Goal: Task Accomplishment & Management: Complete application form

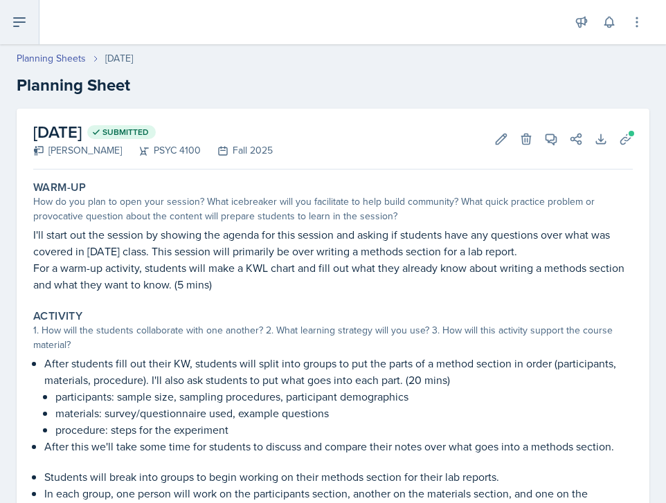
click at [19, 29] on icon at bounding box center [19, 22] width 17 height 17
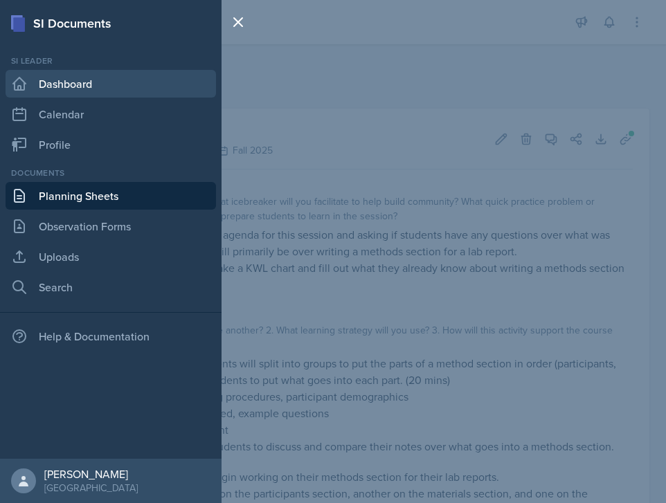
click at [51, 90] on link "Dashboard" at bounding box center [111, 84] width 210 height 28
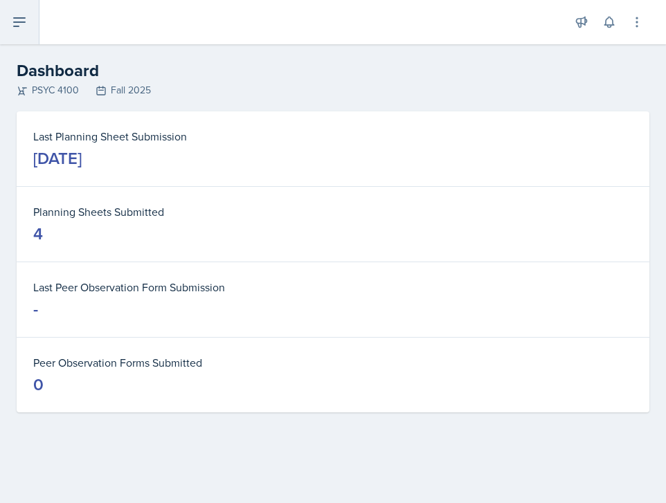
click at [9, 20] on button at bounding box center [19, 22] width 39 height 44
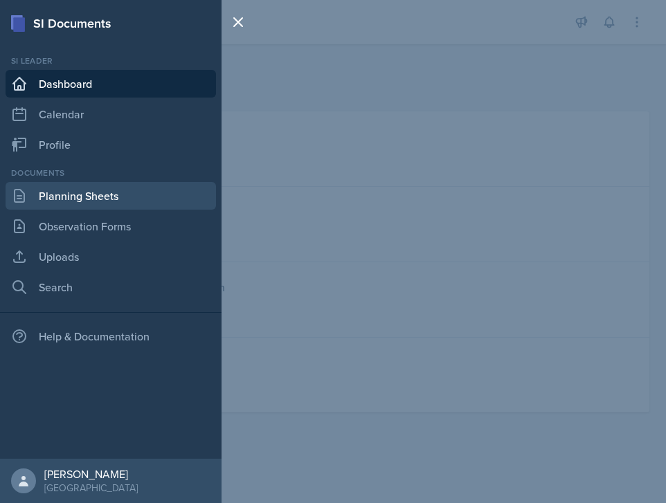
click at [103, 206] on link "Planning Sheets" at bounding box center [111, 196] width 210 height 28
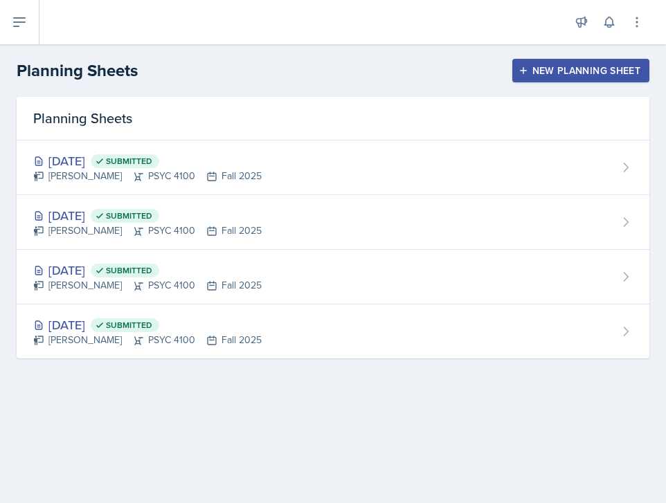
click at [578, 67] on div "New Planning Sheet" at bounding box center [580, 70] width 119 height 11
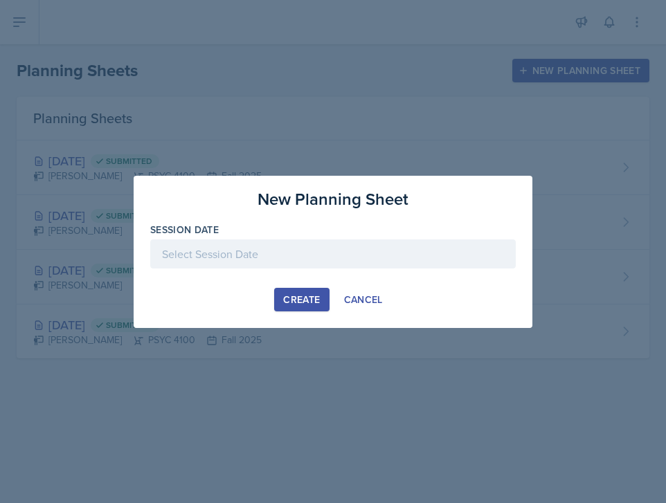
click at [317, 257] on div at bounding box center [332, 253] width 365 height 29
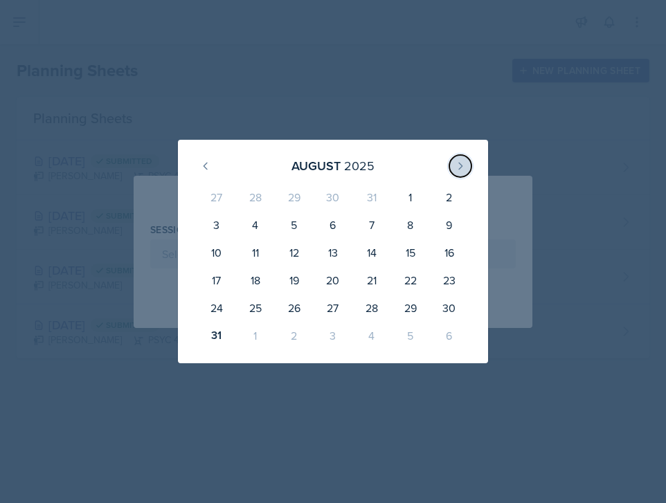
click at [461, 164] on icon at bounding box center [460, 166] width 3 height 6
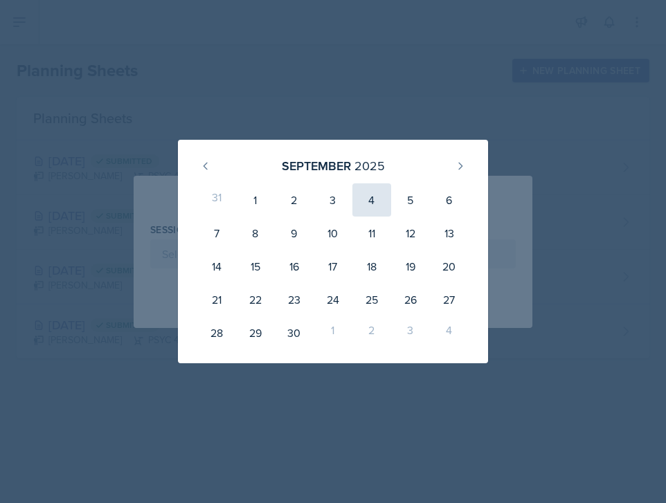
click at [375, 205] on div "4" at bounding box center [371, 199] width 39 height 33
type input "[DATE]"
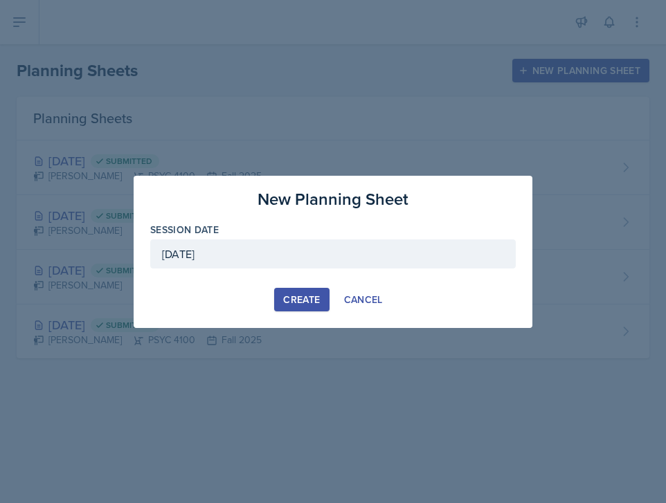
click at [299, 299] on div "Create" at bounding box center [301, 299] width 37 height 11
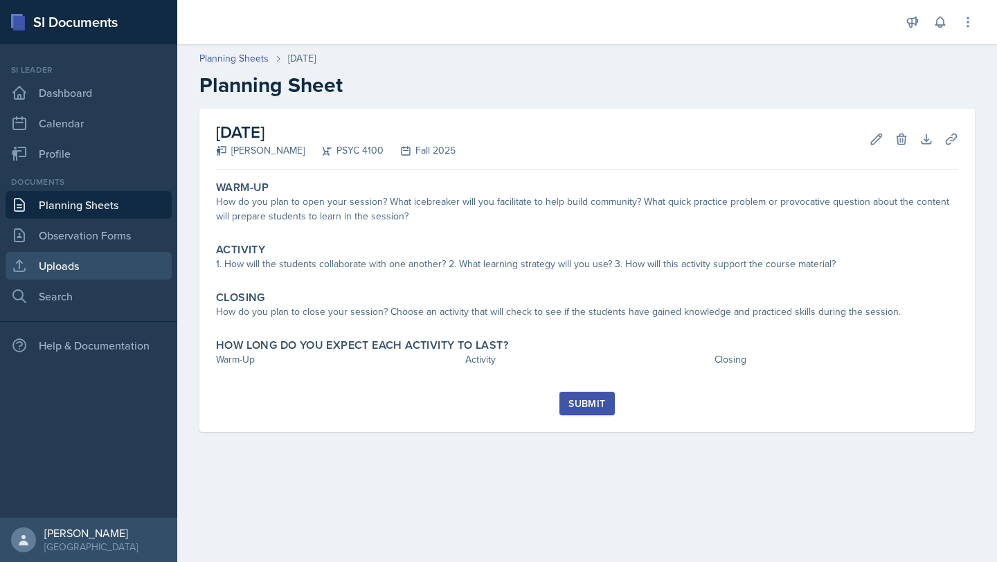
click at [108, 278] on link "Uploads" at bounding box center [89, 266] width 166 height 28
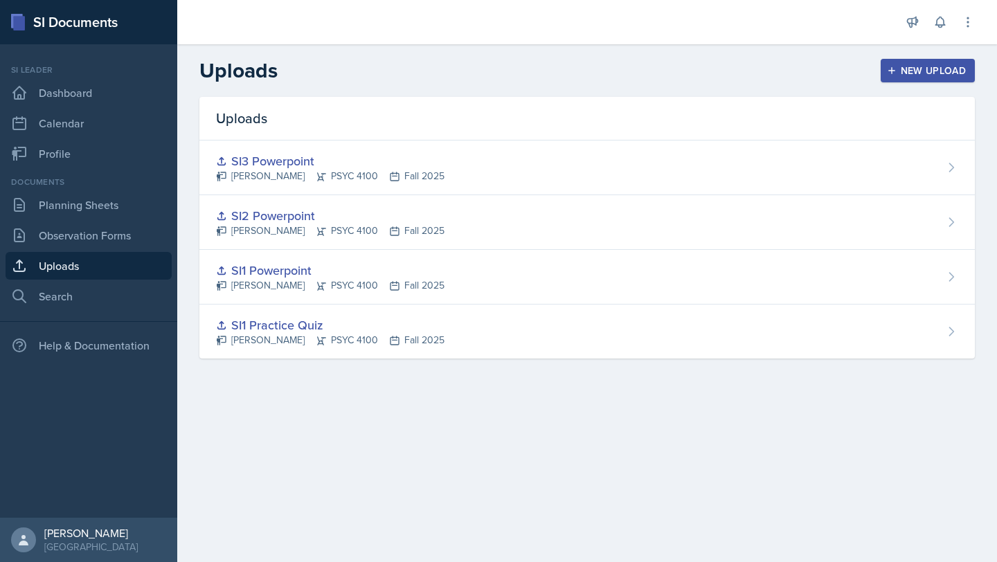
click at [665, 76] on div "New Upload" at bounding box center [927, 70] width 77 height 11
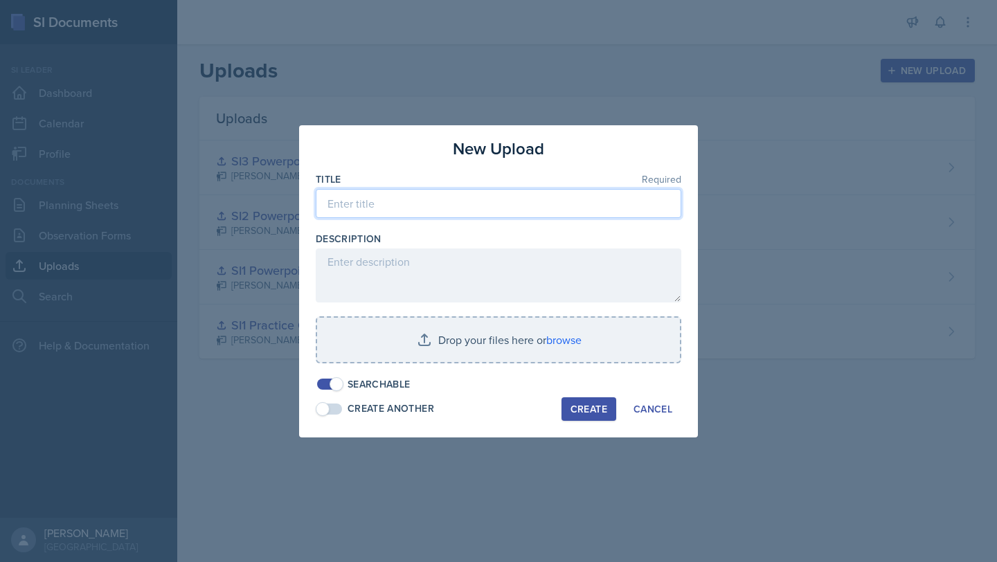
click at [501, 206] on input at bounding box center [498, 203] width 365 height 29
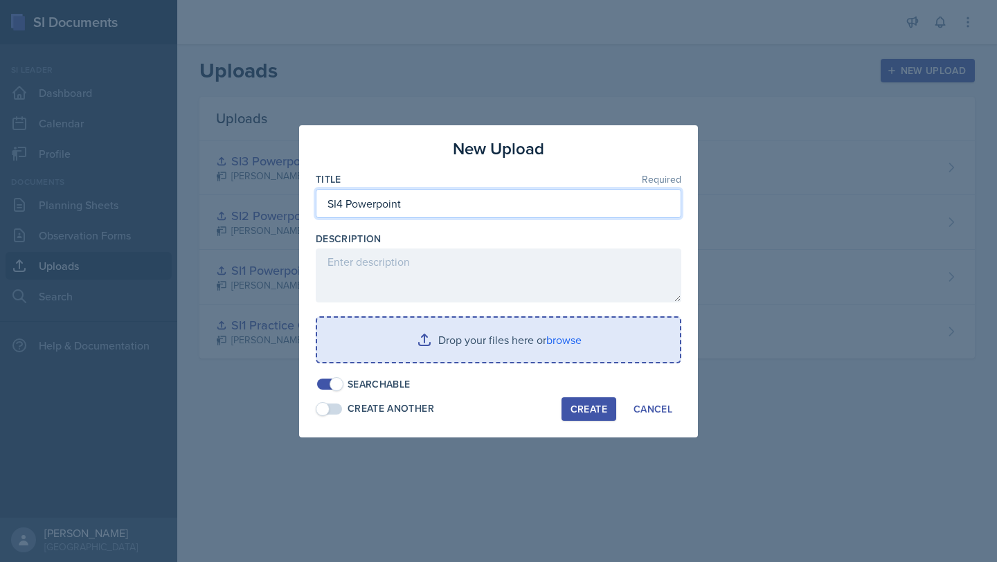
type input "SI4 Powerpoint"
click at [586, 342] on input "file" at bounding box center [498, 340] width 363 height 44
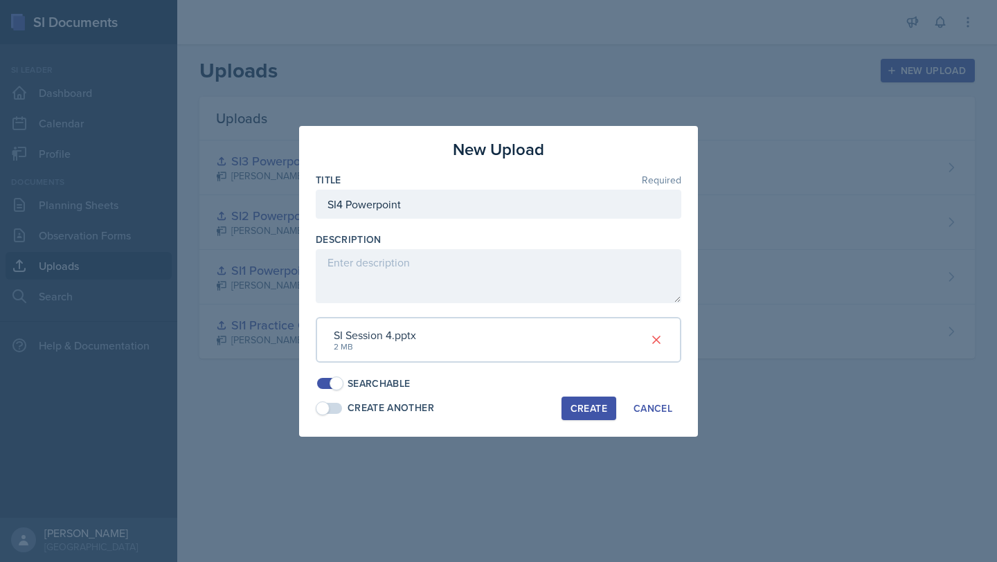
click at [590, 413] on div "Create" at bounding box center [588, 408] width 37 height 11
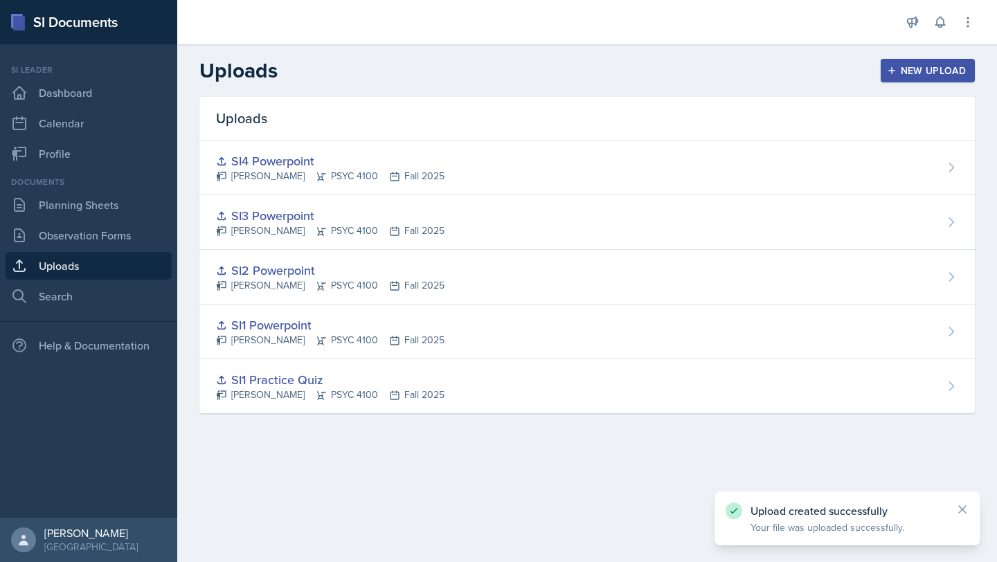
click at [665, 65] on div "New Upload" at bounding box center [927, 70] width 77 height 11
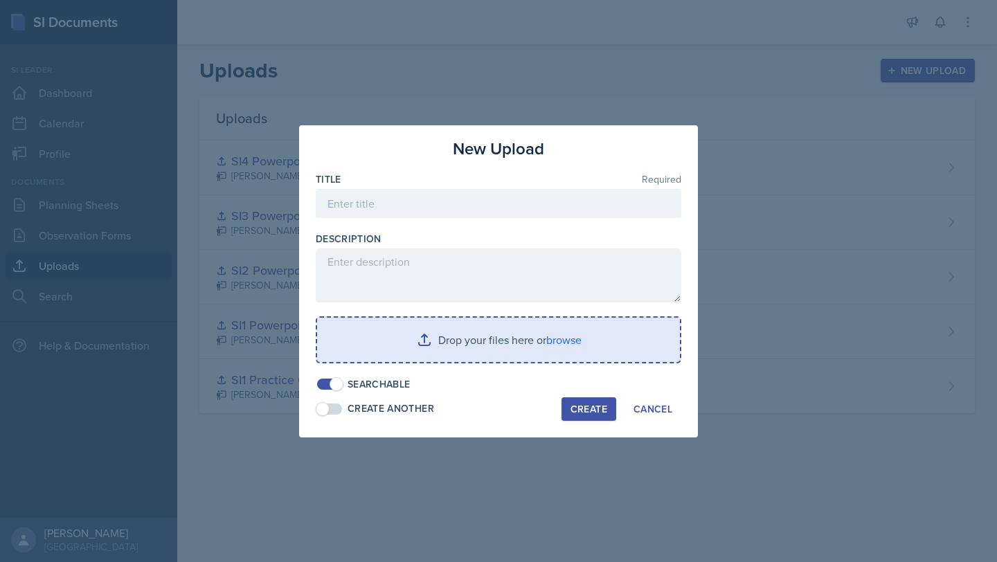
click at [540, 336] on input "file" at bounding box center [498, 340] width 363 height 44
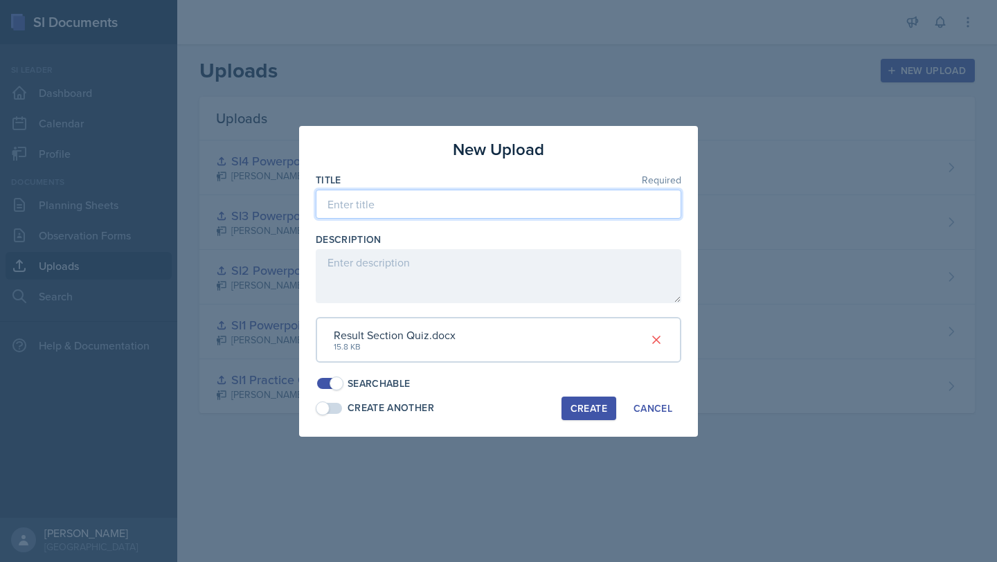
click at [518, 200] on input at bounding box center [498, 204] width 365 height 29
type input "Results Section Closing Quiz"
click at [587, 410] on div "Create" at bounding box center [588, 408] width 37 height 11
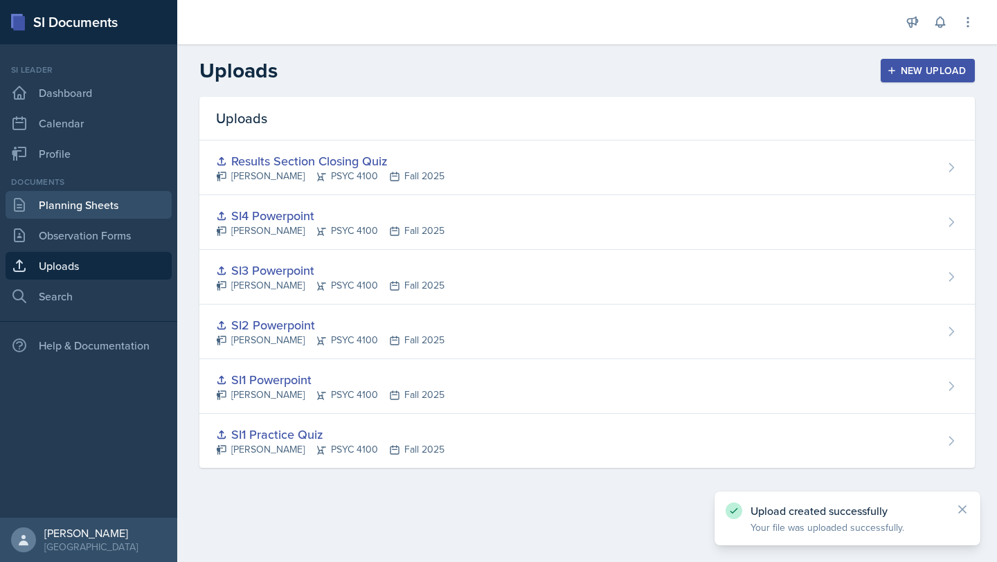
click at [102, 197] on link "Planning Sheets" at bounding box center [89, 205] width 166 height 28
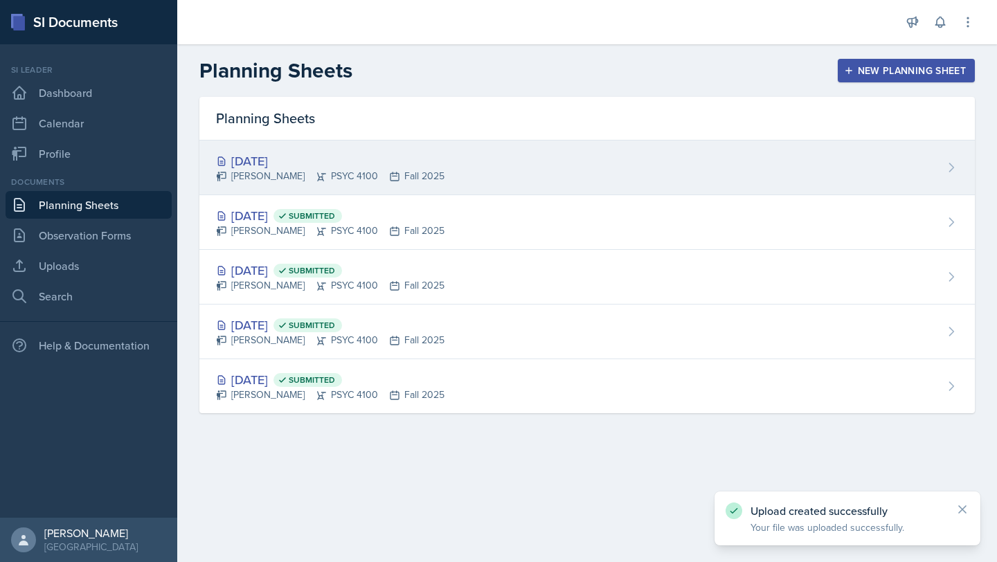
click at [356, 162] on div "[DATE]" at bounding box center [330, 161] width 228 height 19
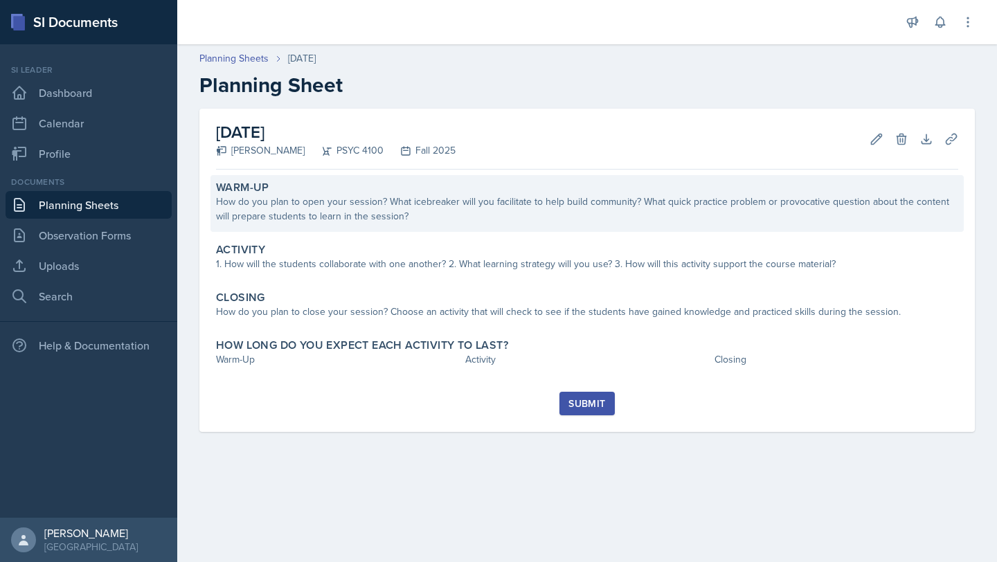
click at [665, 212] on div "How do you plan to open your session? What icebreaker will you facilitate to he…" at bounding box center [587, 208] width 742 height 29
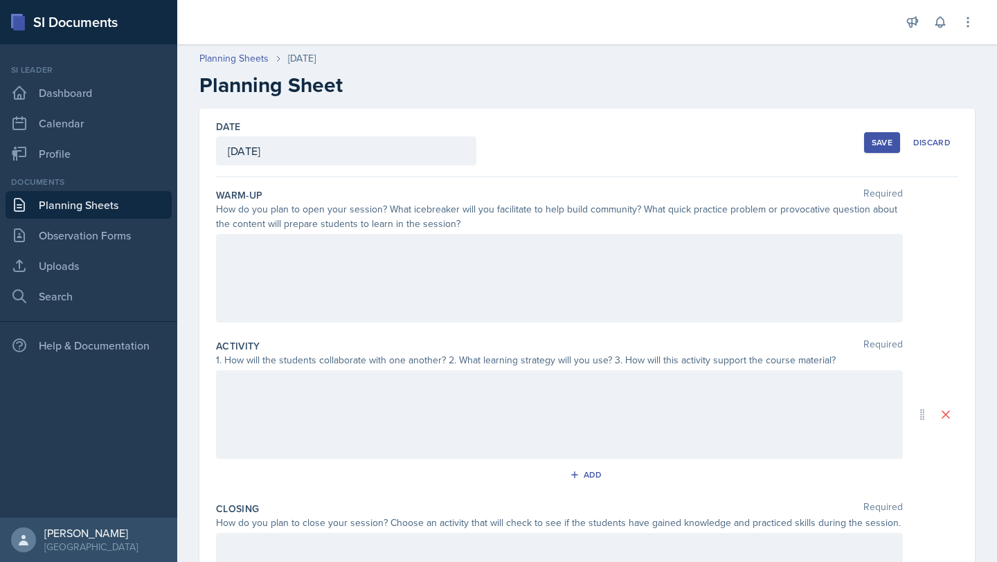
click at [426, 291] on div at bounding box center [559, 278] width 687 height 89
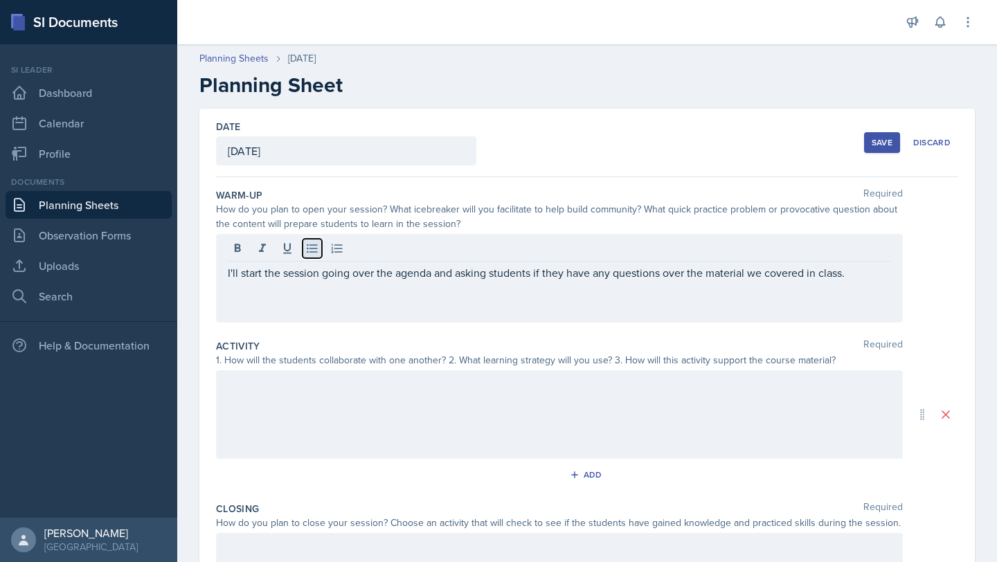
click at [314, 253] on icon at bounding box center [312, 249] width 14 height 14
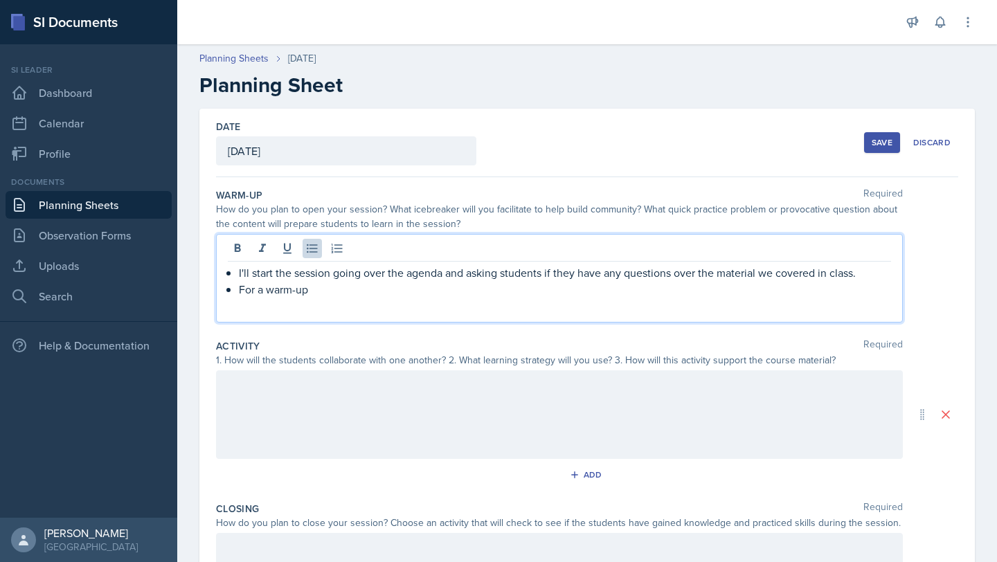
click at [665, 283] on p "For a warm-up" at bounding box center [565, 289] width 652 height 17
click at [665, 278] on p "I'll start the session going over the agenda and asking students if they have a…" at bounding box center [565, 272] width 652 height 17
click at [665, 275] on p "I'll start the session going over the agenda and asking students if they have a…" at bounding box center [565, 272] width 652 height 17
click at [575, 306] on div "I'll start the session going over the agenda and asking students if they have a…" at bounding box center [559, 278] width 687 height 89
click at [532, 297] on p "For a warm-up" at bounding box center [565, 289] width 652 height 17
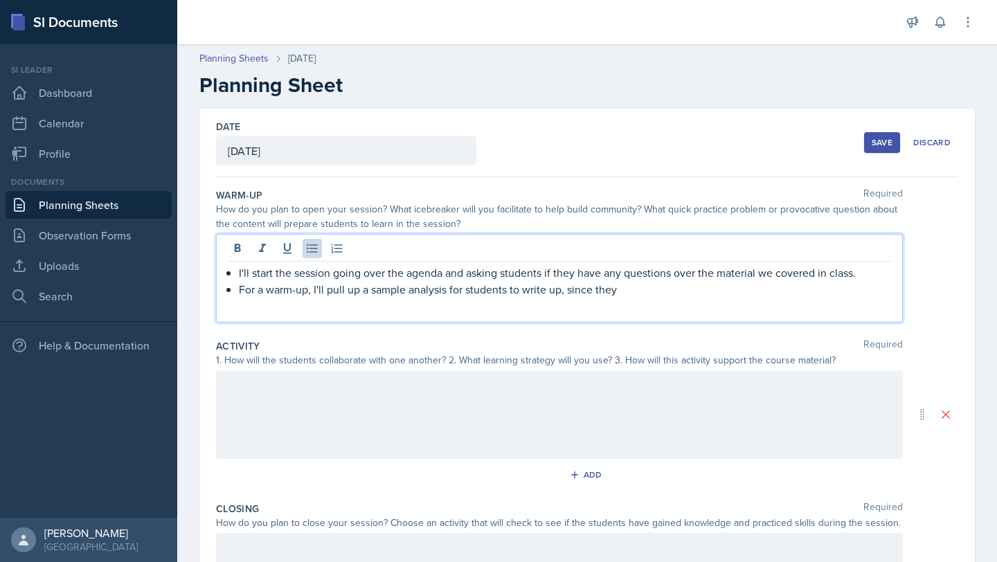
click at [563, 290] on p "For a warm-up, I'll pull up a sample analysis for students to write up, since t…" at bounding box center [565, 289] width 652 height 17
click at [665, 290] on p "For a warm-up, I'll pull up a sample analysis for students to write up in group…" at bounding box center [565, 289] width 652 height 17
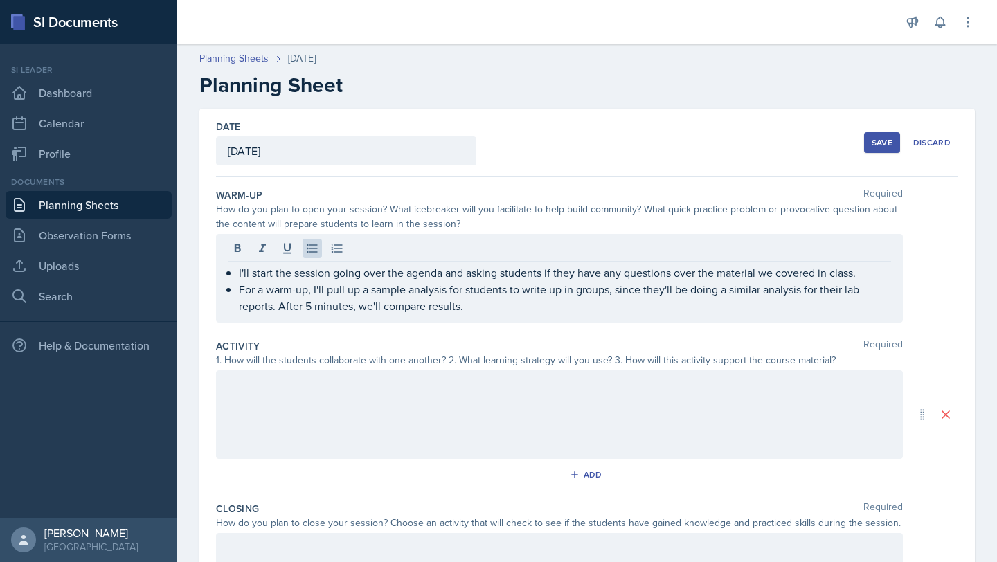
click at [656, 374] on div at bounding box center [559, 414] width 687 height 89
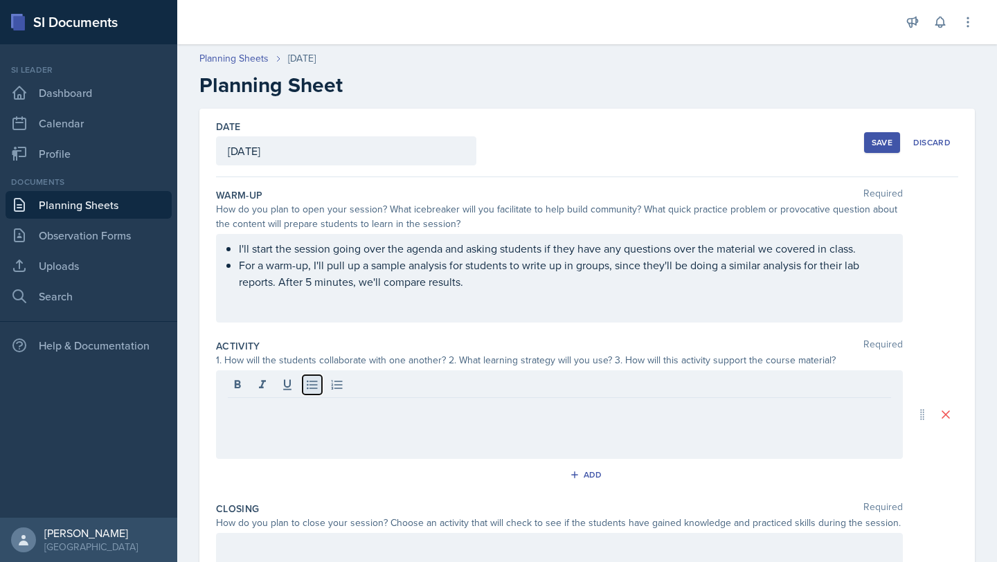
click at [316, 383] on icon at bounding box center [312, 385] width 14 height 14
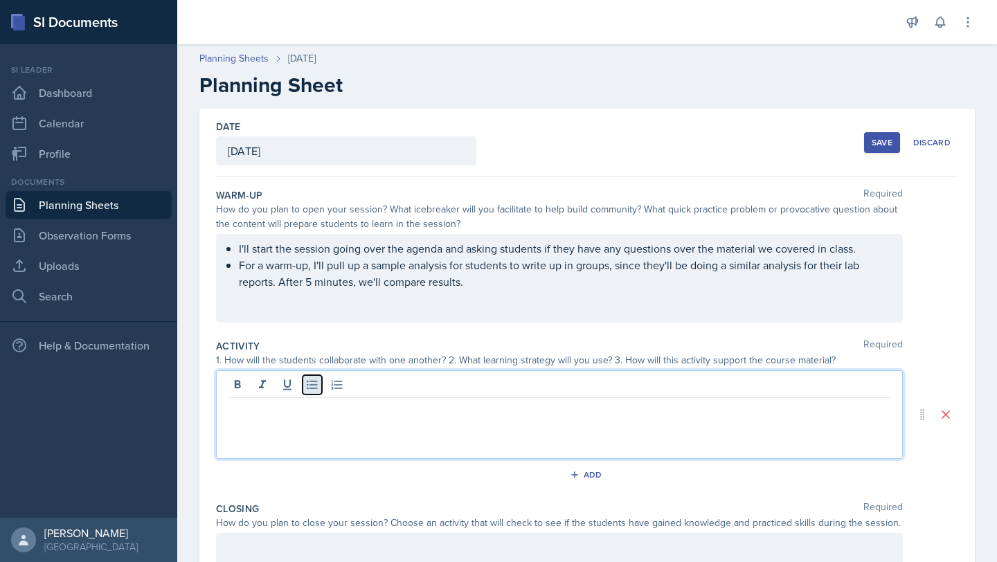
click at [309, 394] on button at bounding box center [311, 384] width 19 height 19
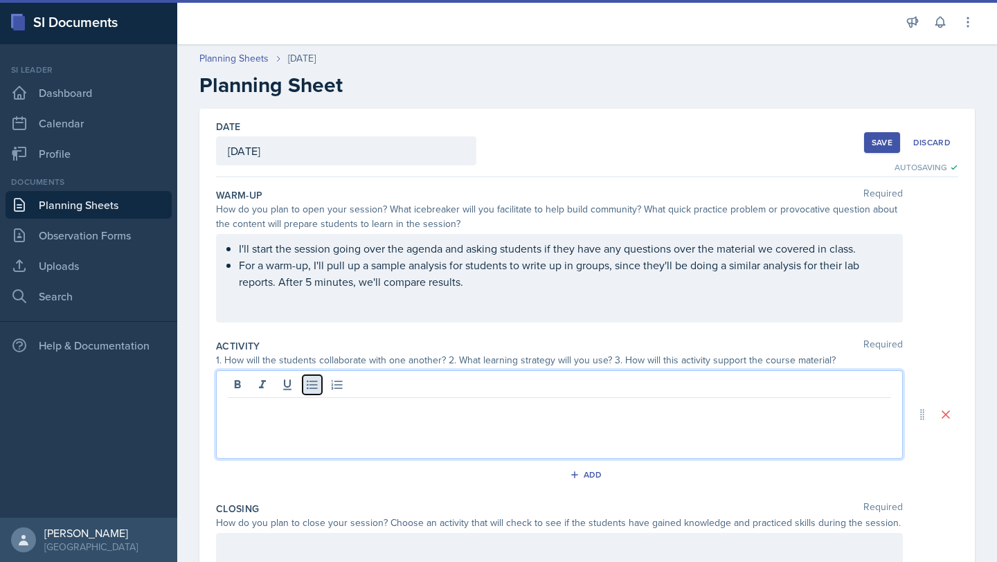
click at [315, 390] on icon at bounding box center [312, 385] width 14 height 14
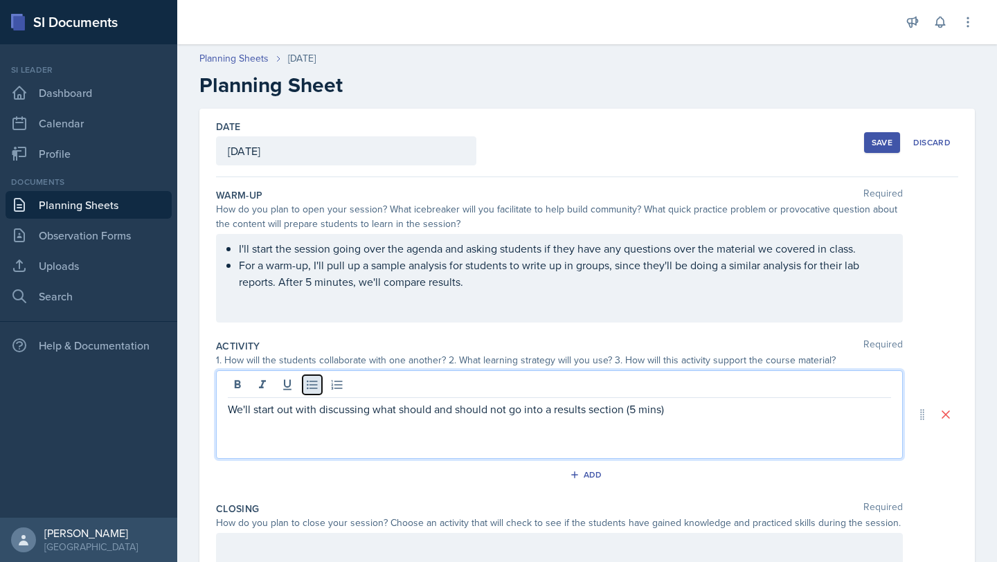
click at [315, 390] on icon at bounding box center [312, 385] width 14 height 14
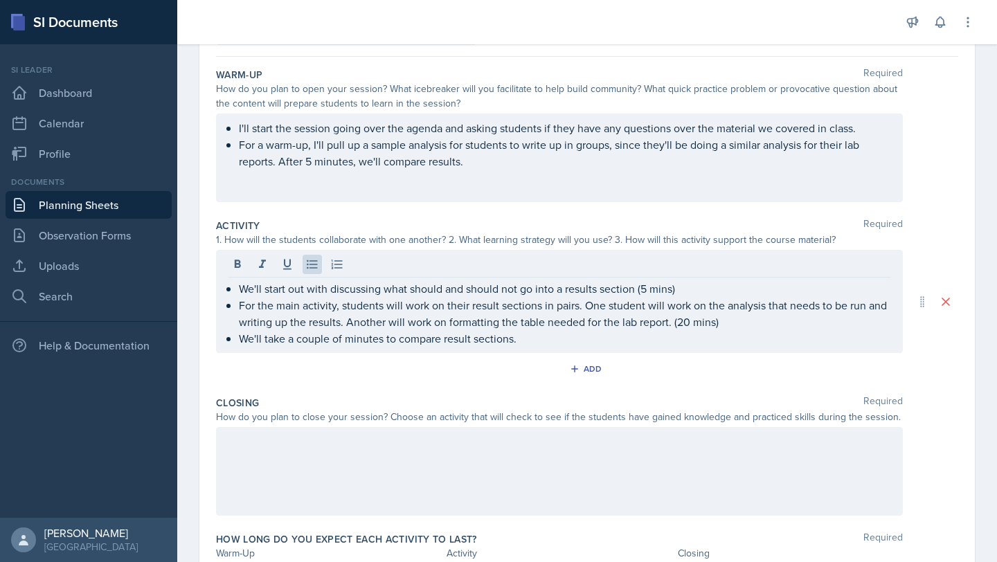
click at [627, 465] on div at bounding box center [559, 471] width 687 height 89
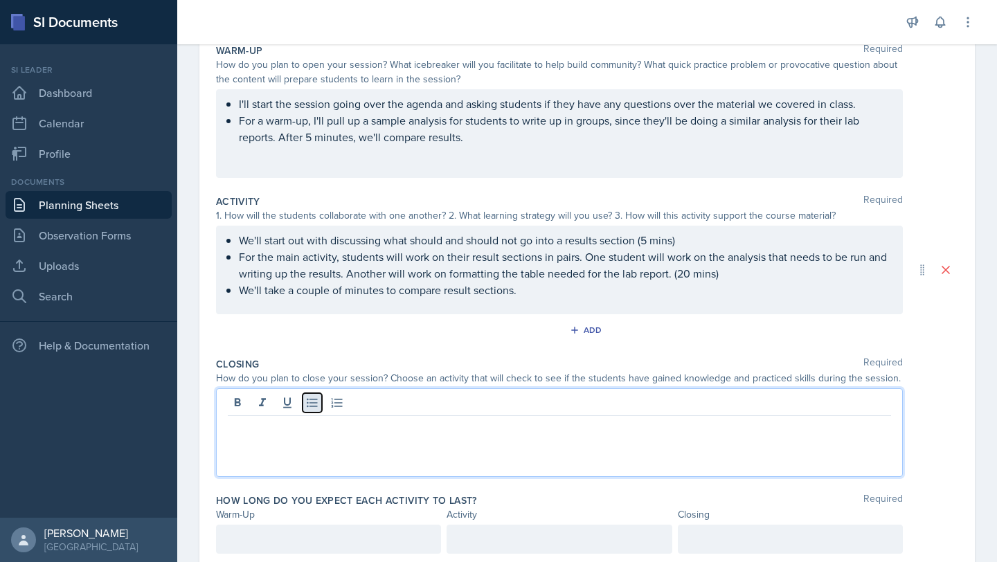
click at [305, 404] on icon at bounding box center [312, 403] width 14 height 14
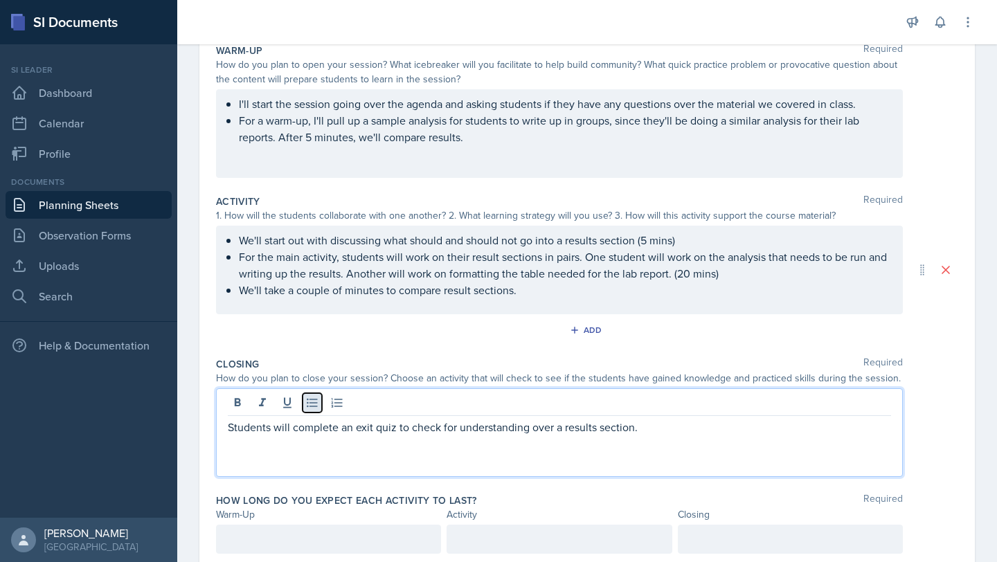
click at [312, 404] on icon at bounding box center [312, 403] width 14 height 14
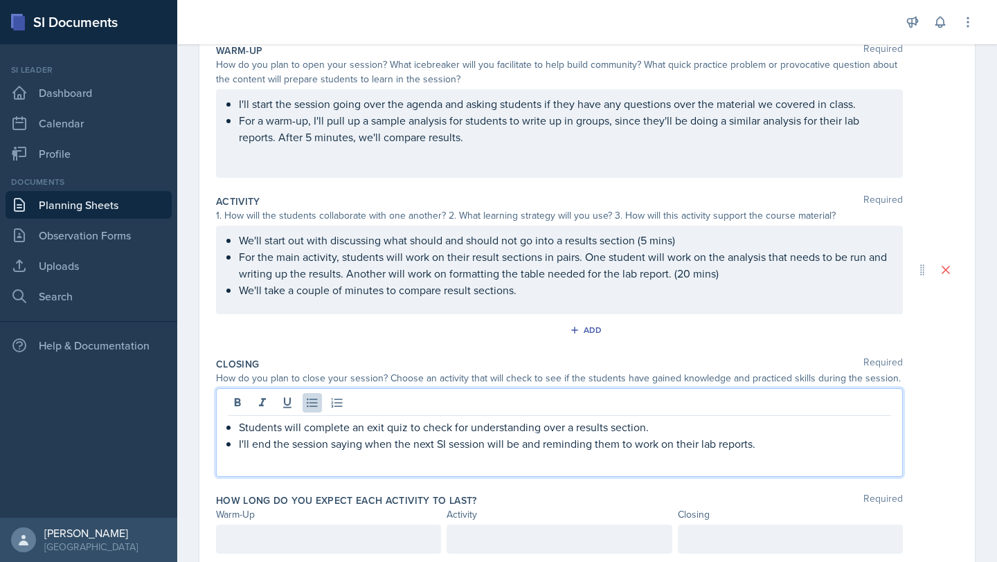
click at [665, 427] on p "Students will complete an exit quiz to check for understanding over a results s…" at bounding box center [565, 427] width 652 height 17
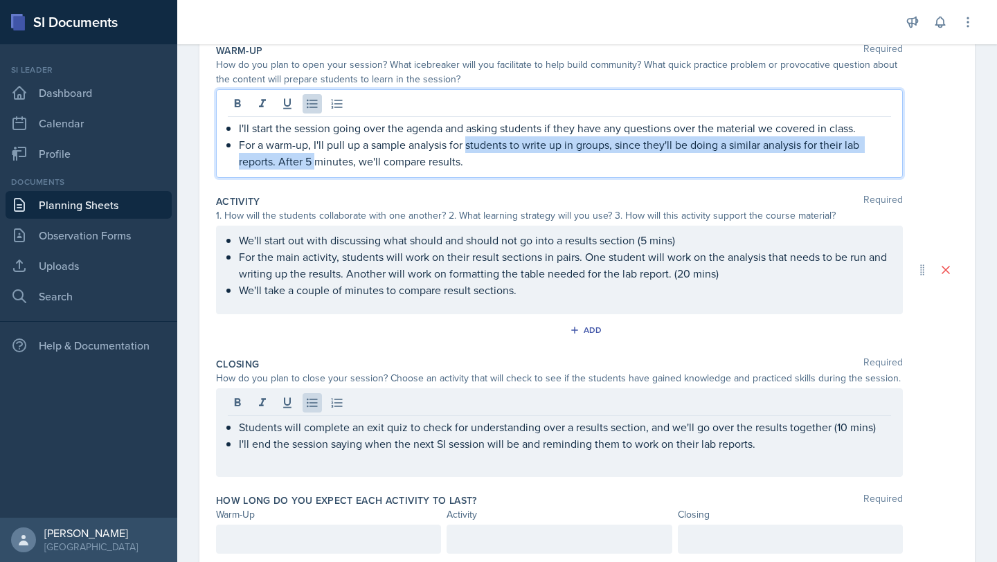
drag, startPoint x: 467, startPoint y: 138, endPoint x: 326, endPoint y: 156, distance: 142.3
click at [319, 157] on p "For a warm-up, I'll pull up a sample analysis for students to write up in group…" at bounding box center [565, 152] width 652 height 33
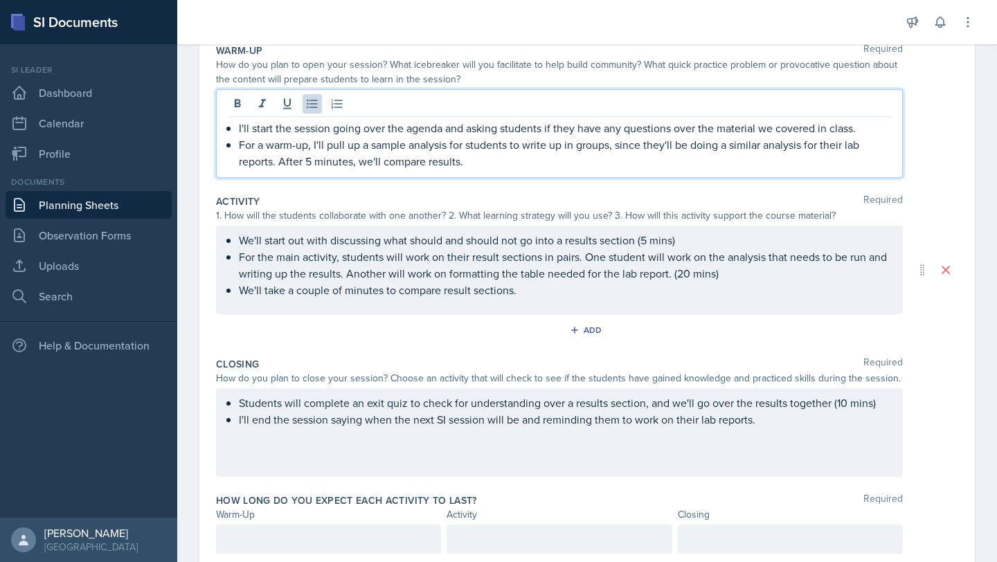
click at [478, 159] on p "For a warm-up, I'll pull up a sample analysis for students to write up in group…" at bounding box center [565, 152] width 652 height 33
drag, startPoint x: 478, startPoint y: 165, endPoint x: 305, endPoint y: 164, distance: 173.0
click at [305, 164] on p "For a warm-up, I'll pull up a sample analysis for students to write up in group…" at bounding box center [565, 152] width 652 height 33
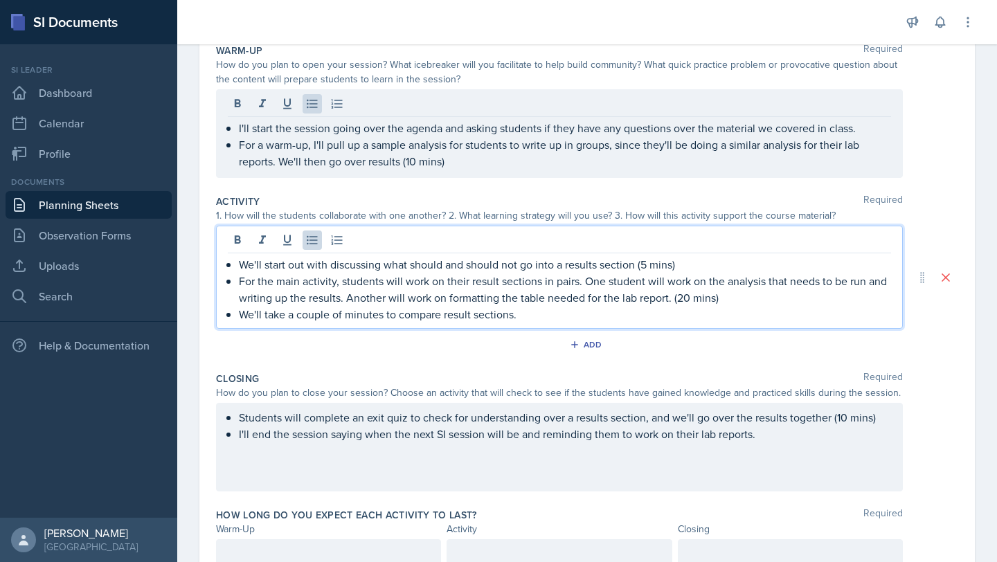
click at [665, 275] on p "For the main activity, students will work on their result sections in pairs. On…" at bounding box center [565, 289] width 652 height 33
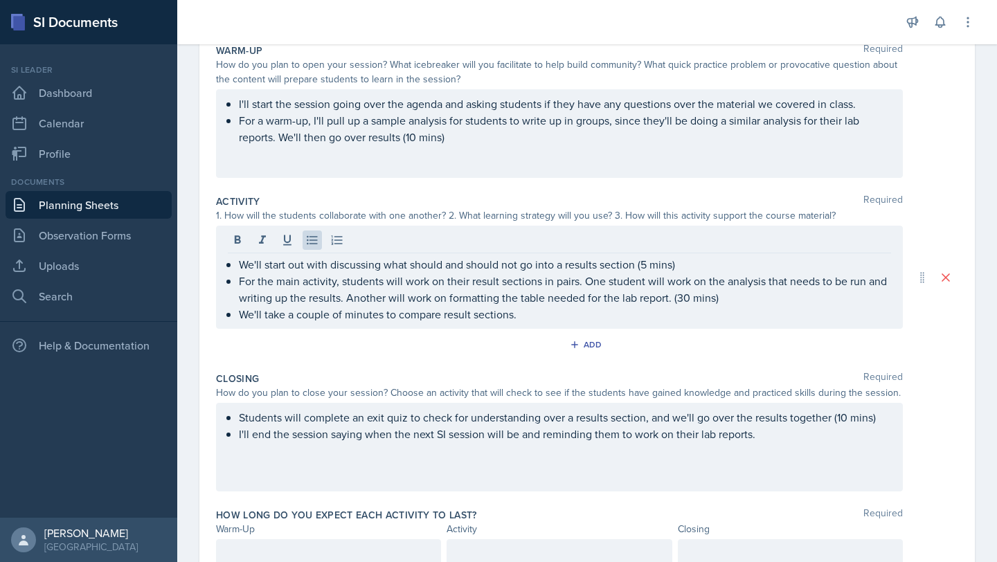
click at [364, 503] on div at bounding box center [328, 553] width 225 height 29
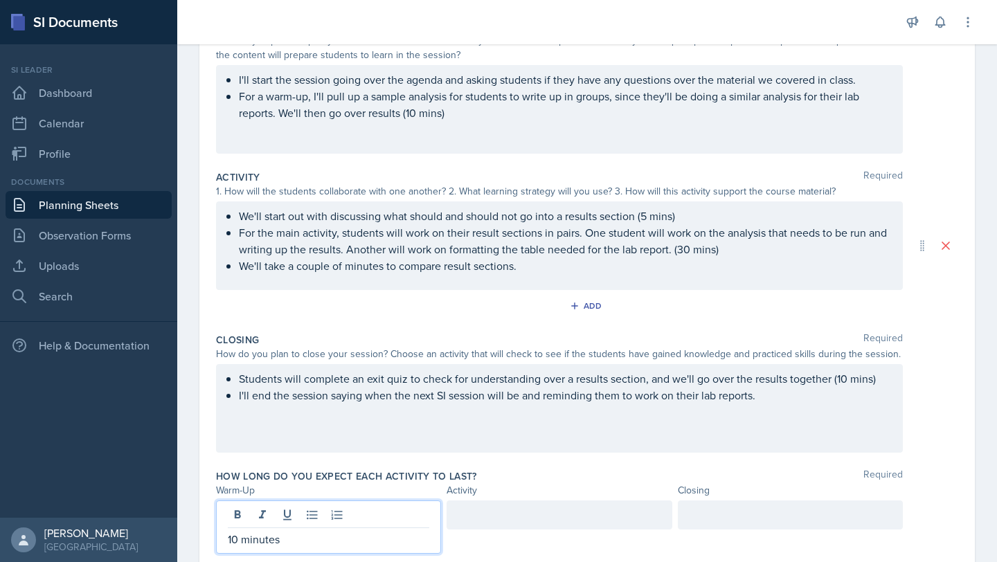
click at [570, 503] on div at bounding box center [558, 526] width 225 height 53
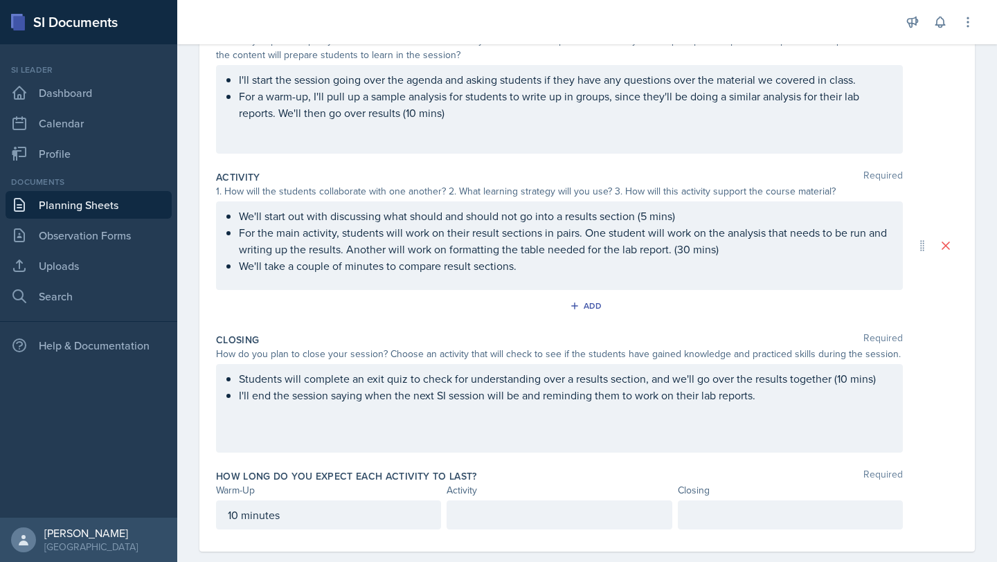
click at [560, 503] on div at bounding box center [558, 514] width 225 height 29
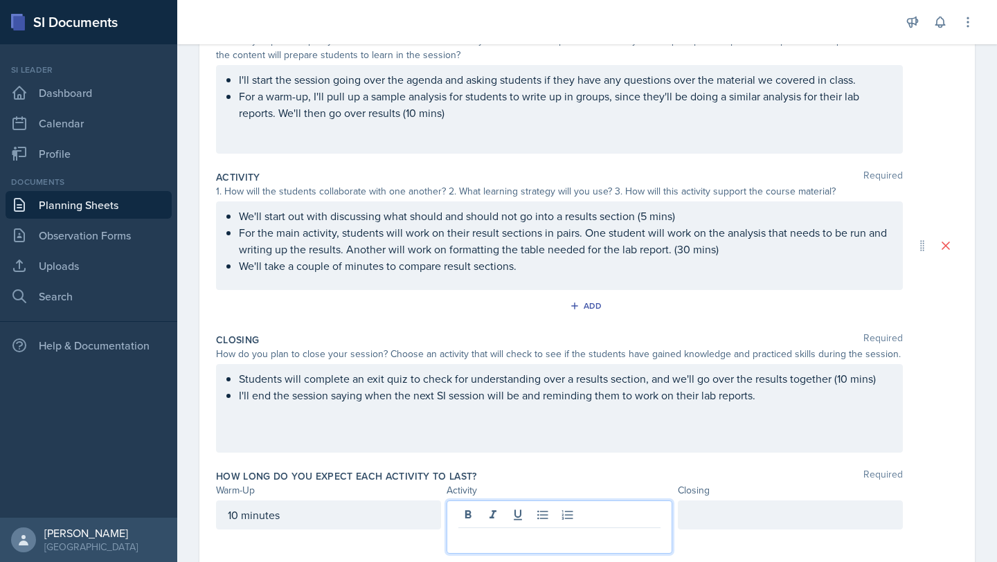
scroll to position [193, 0]
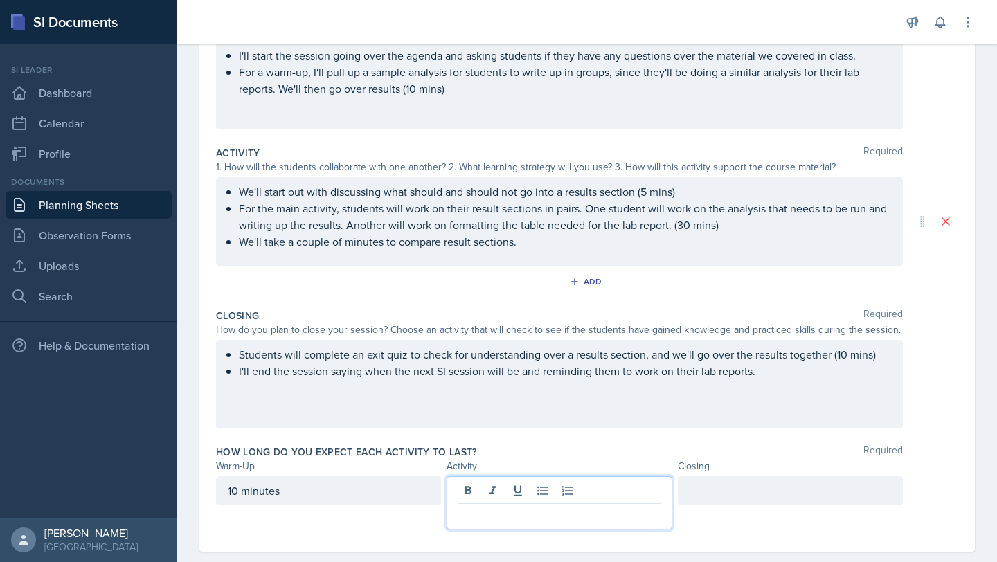
click at [533, 250] on p "We'll take a couple of minutes to compare result sections." at bounding box center [565, 241] width 652 height 17
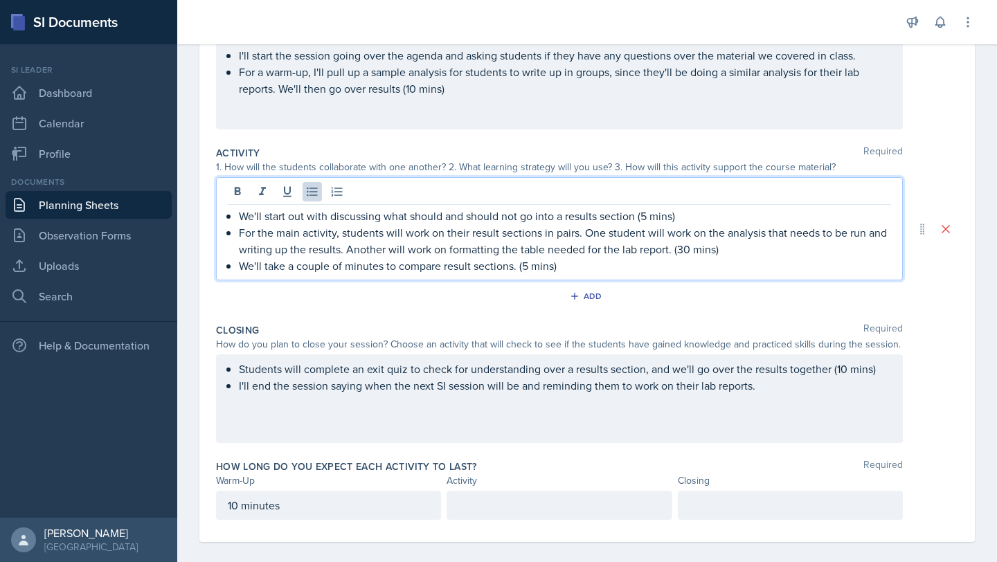
click at [665, 369] on div "Students will complete an exit quiz to check for understanding over a results s…" at bounding box center [559, 398] width 687 height 89
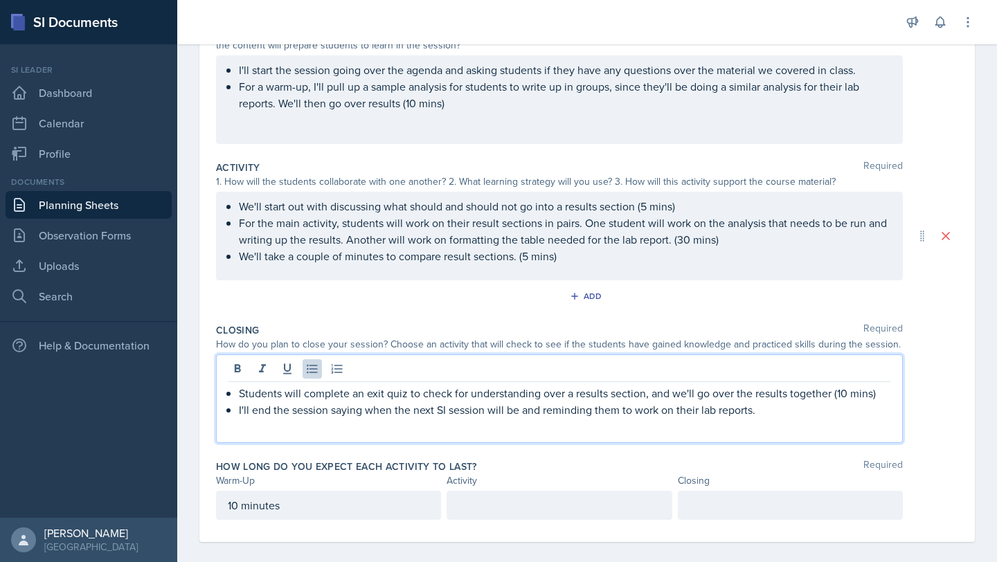
click at [579, 261] on p "We'll take a couple of minutes to compare result sections. (5 mins)" at bounding box center [565, 256] width 652 height 17
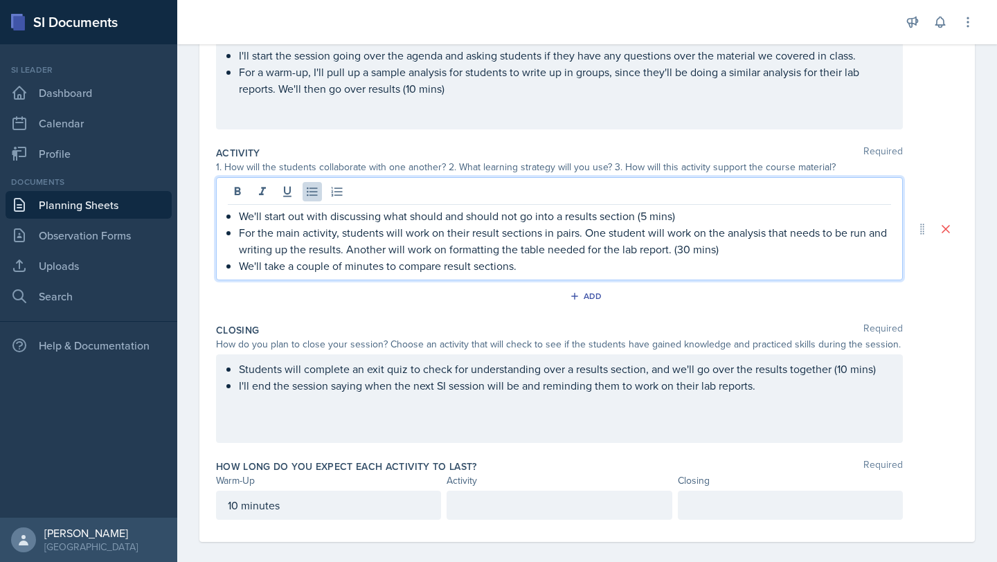
click at [665, 366] on div "Students will complete an exit quiz to check for understanding over a results s…" at bounding box center [559, 398] width 687 height 89
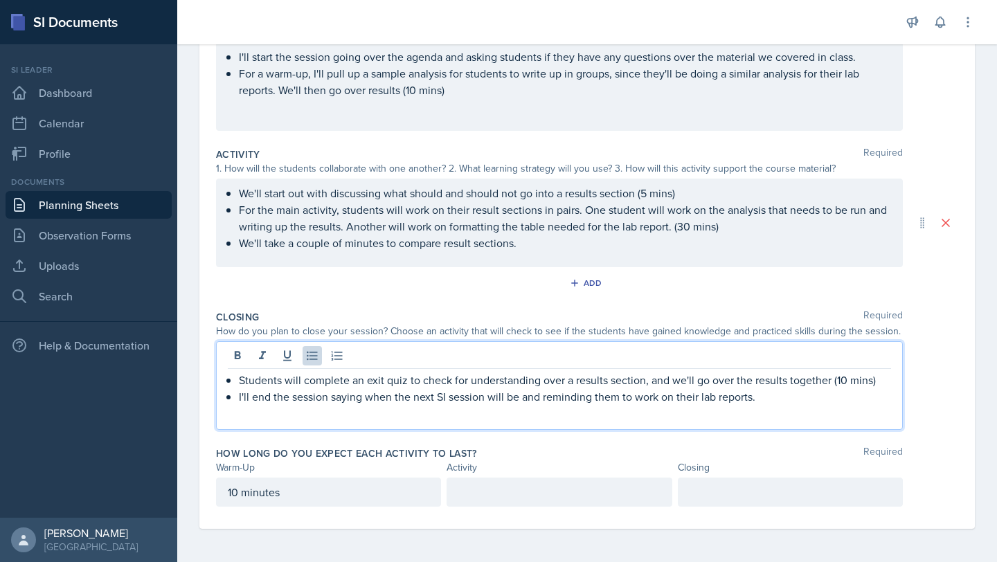
scroll to position [179, 0]
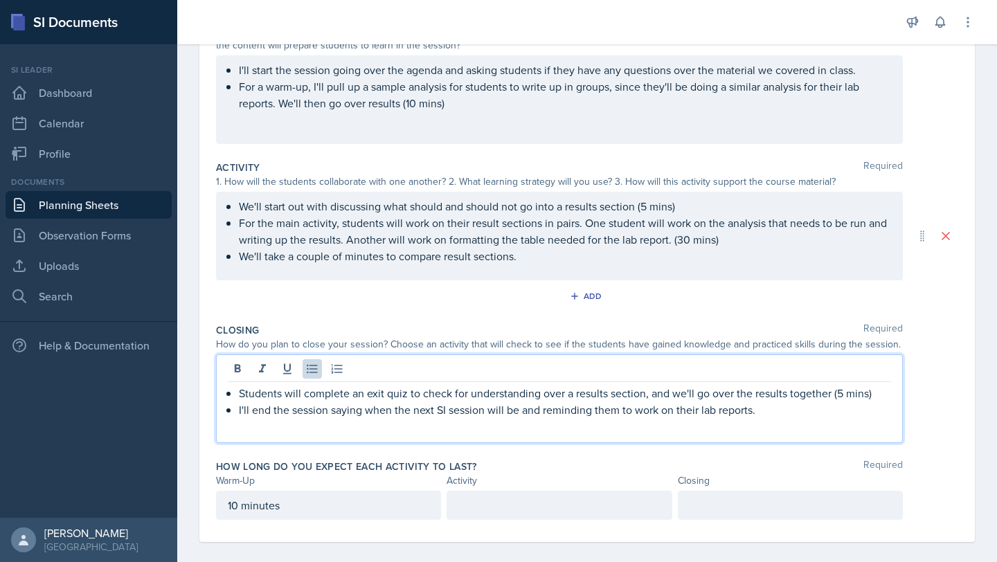
click at [599, 499] on div at bounding box center [558, 505] width 225 height 29
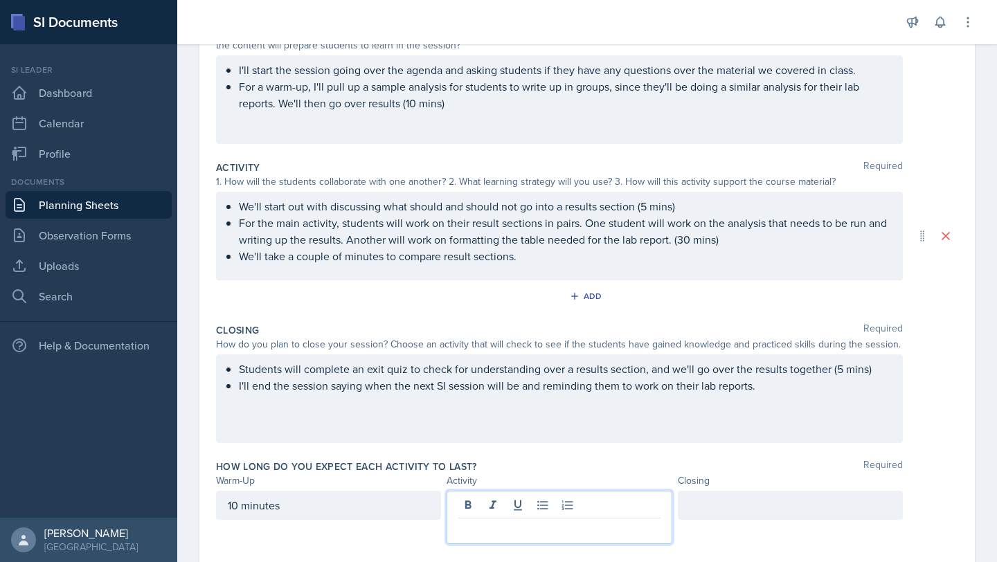
click at [417, 106] on p "For a warm-up, I'll pull up a sample analysis for students to write up in group…" at bounding box center [565, 94] width 652 height 33
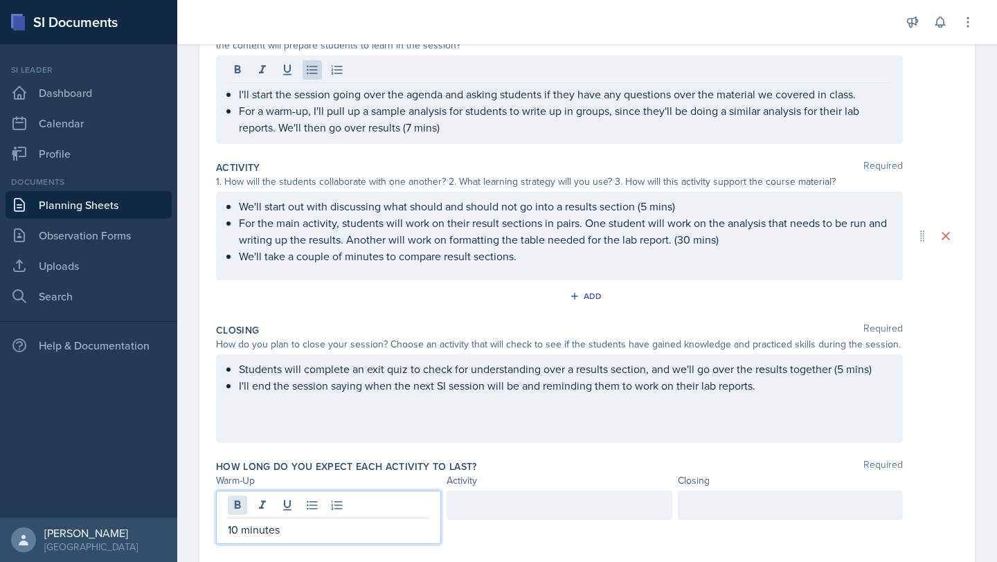
click at [237, 503] on div "10 minutes" at bounding box center [328, 517] width 225 height 53
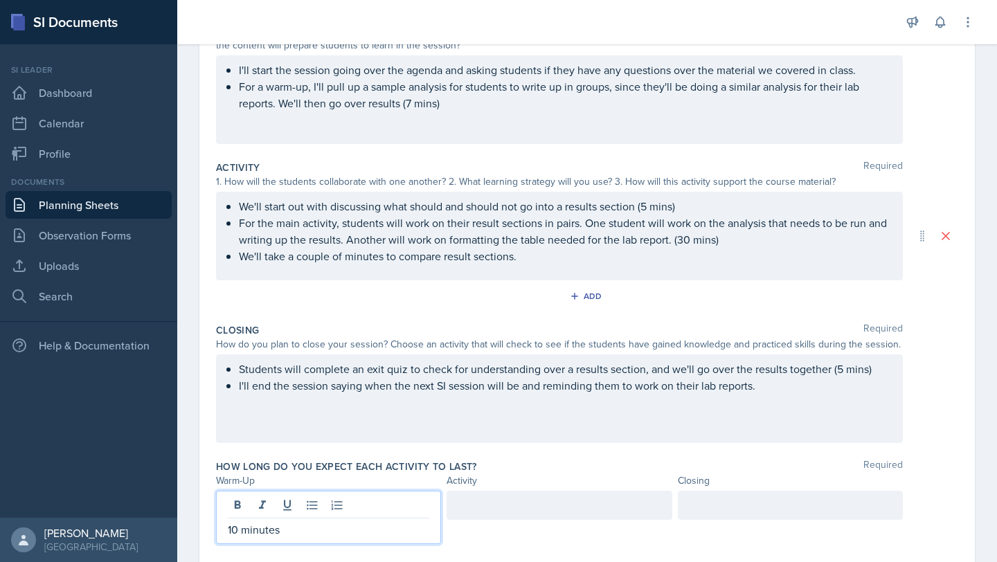
click at [413, 99] on ul "I'll start the session going over the agenda and asking students if they have a…" at bounding box center [565, 87] width 652 height 50
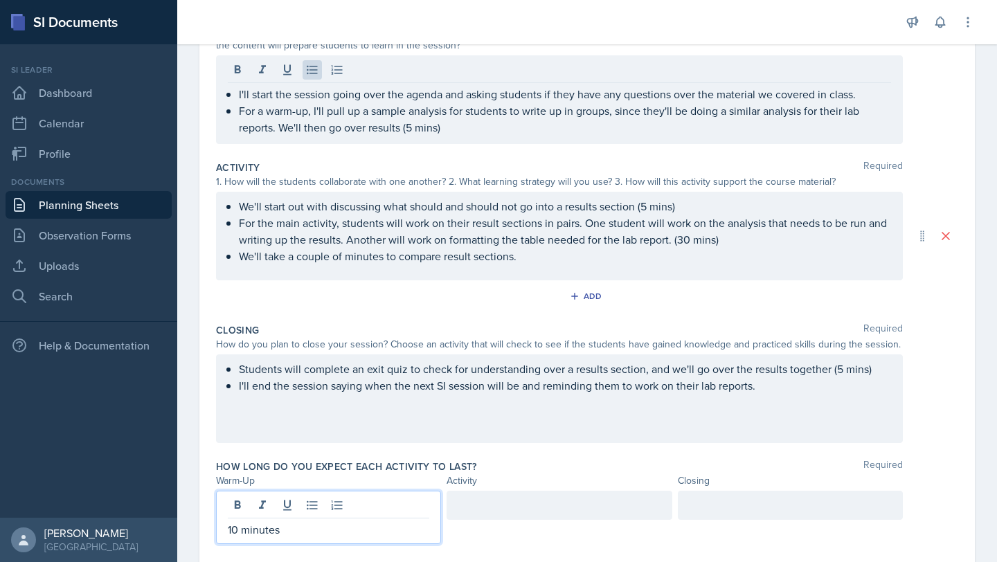
click at [231, 503] on div "10 minutes" at bounding box center [328, 517] width 225 height 53
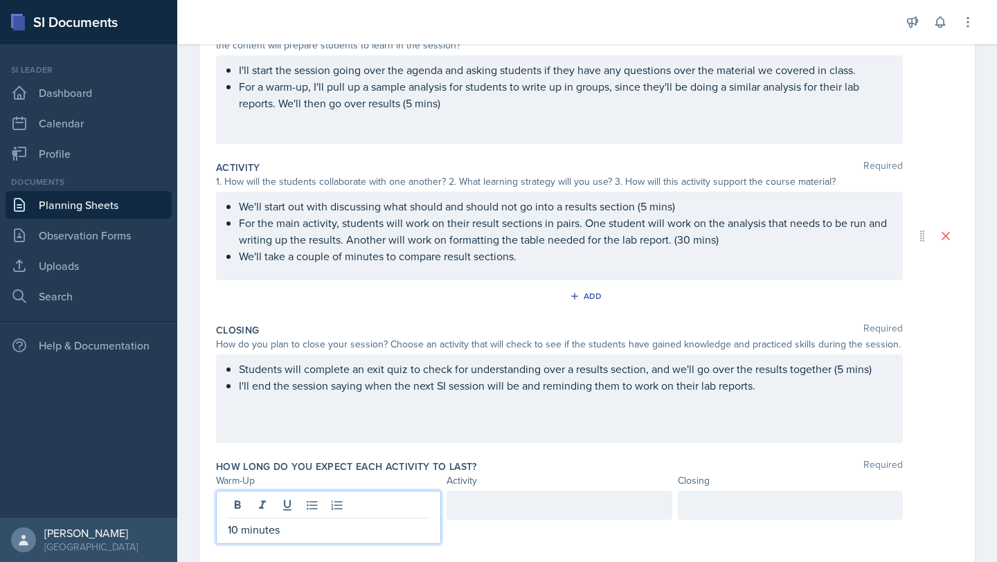
click at [237, 503] on p "10 minutes" at bounding box center [328, 529] width 201 height 17
click at [492, 503] on div at bounding box center [558, 505] width 225 height 29
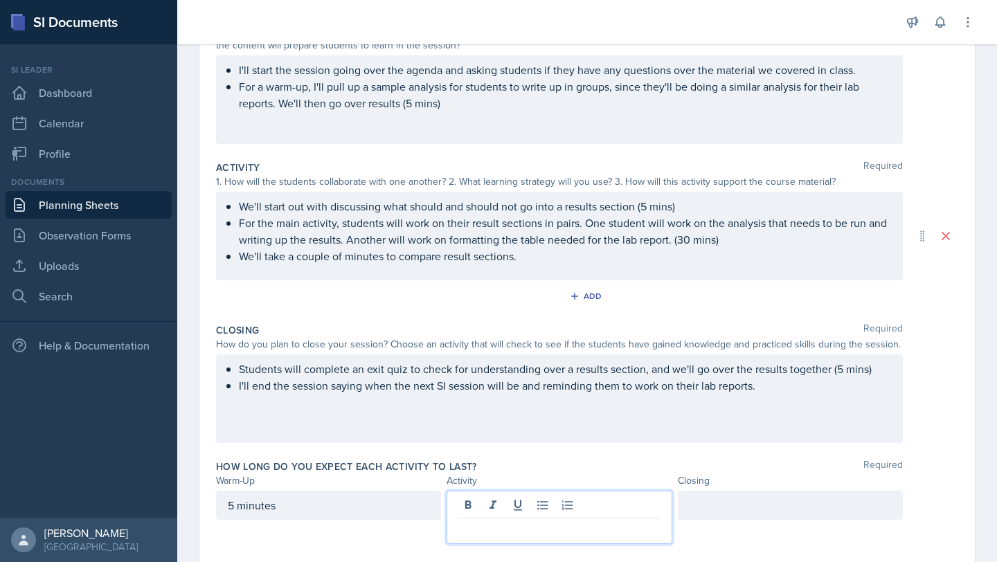
scroll to position [203, 0]
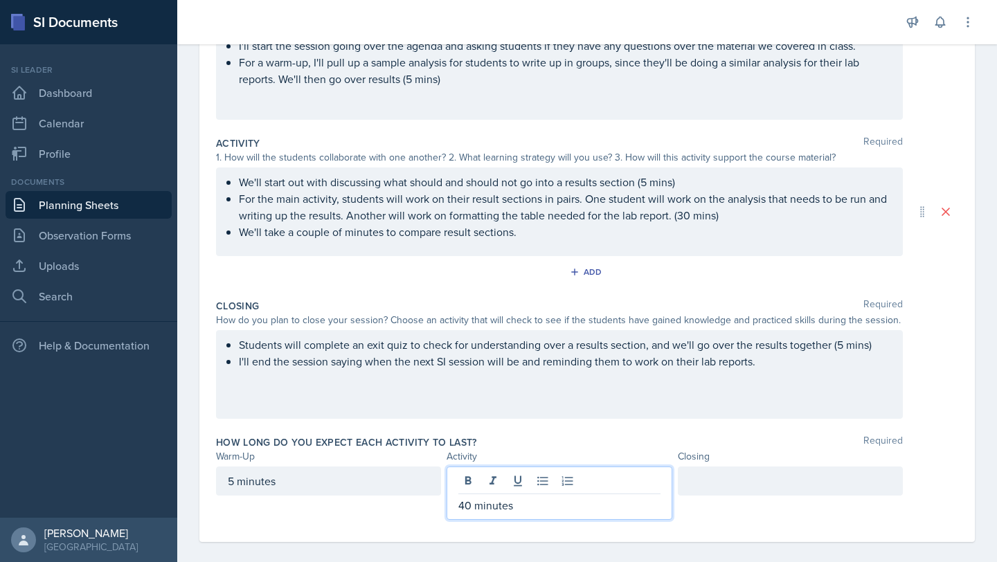
click at [542, 237] on p "We'll take a couple of minutes to compare result sections." at bounding box center [565, 232] width 652 height 17
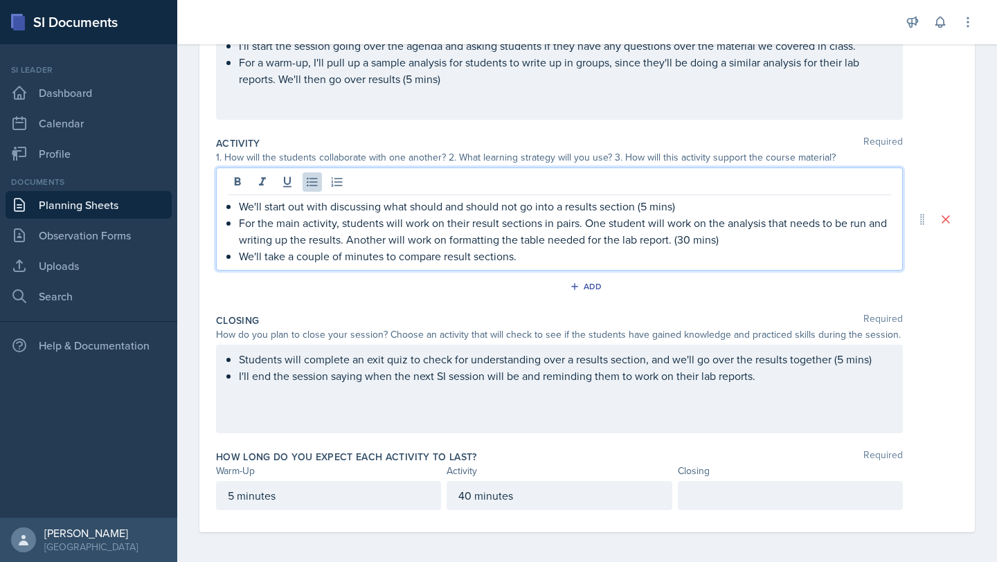
scroll to position [206, 0]
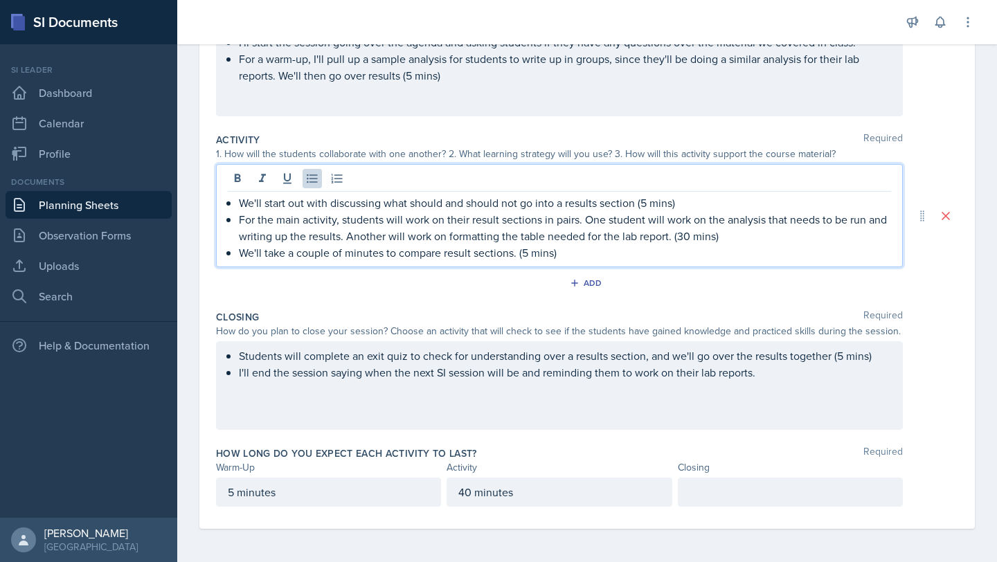
click at [401, 78] on p "For a warm-up, I'll pull up a sample analysis for students to write up in group…" at bounding box center [565, 67] width 652 height 33
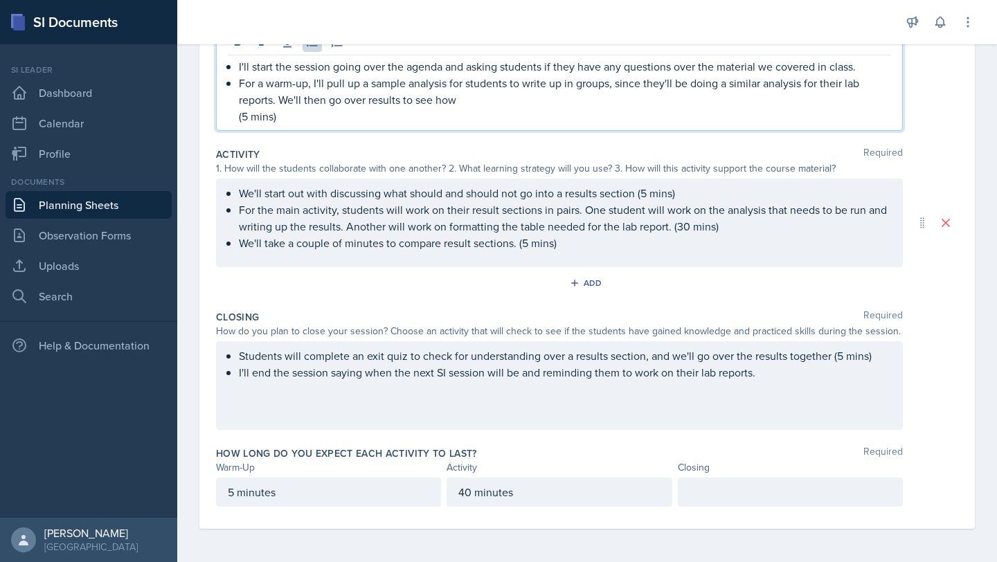
scroll to position [192, 0]
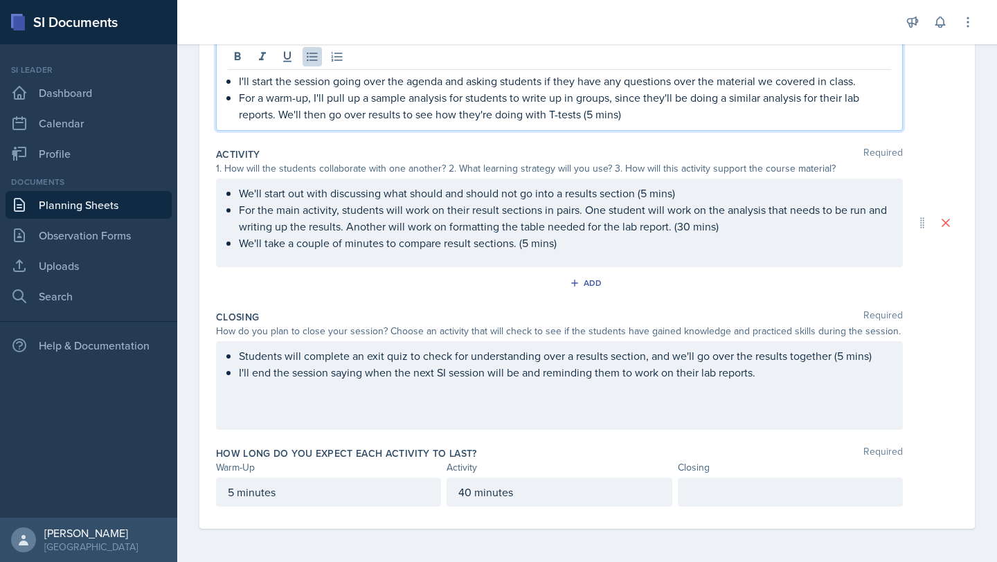
click at [665, 188] on div "We'll start out with discussing what should and should not go into a results se…" at bounding box center [559, 223] width 687 height 89
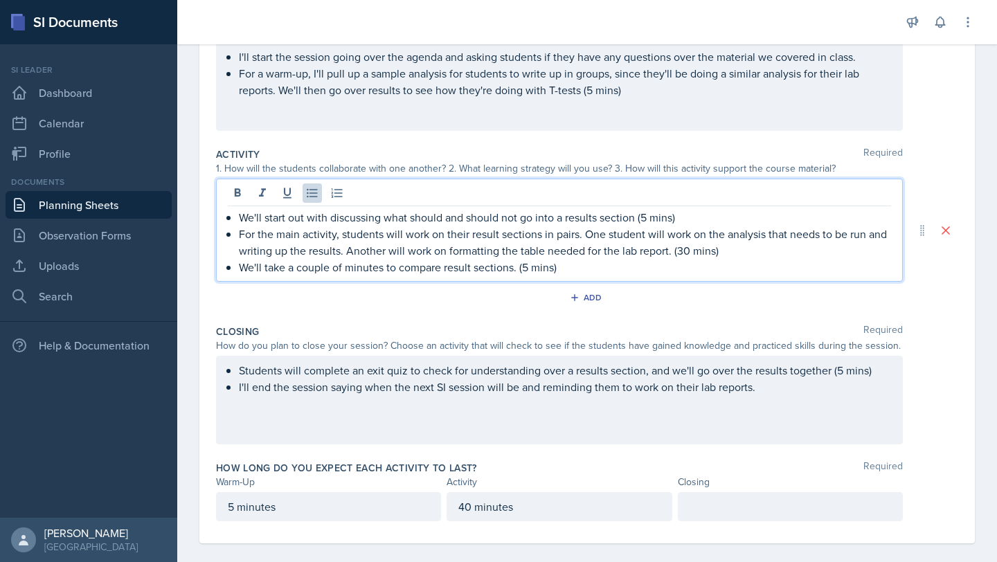
scroll to position [206, 0]
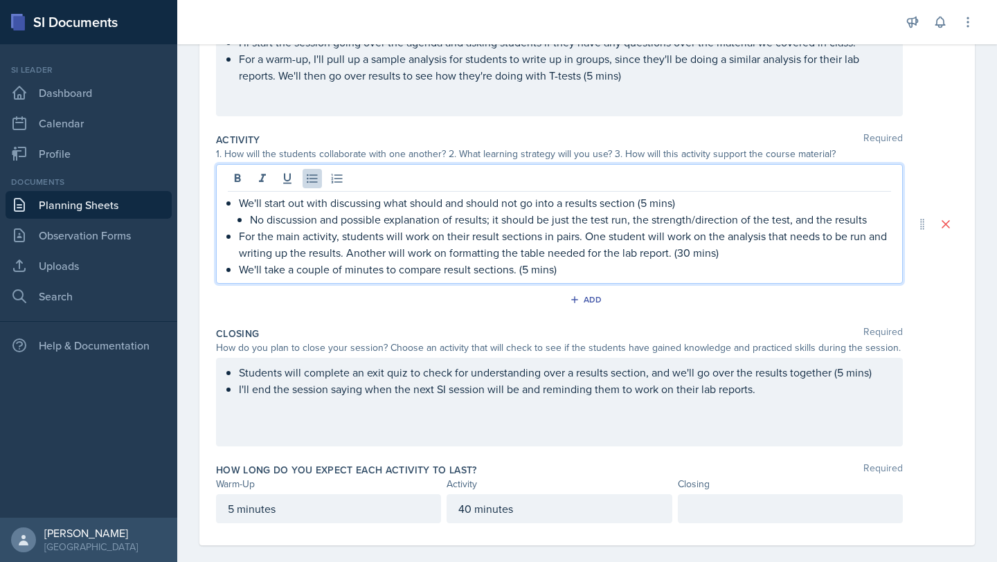
click at [665, 503] on div at bounding box center [790, 508] width 225 height 29
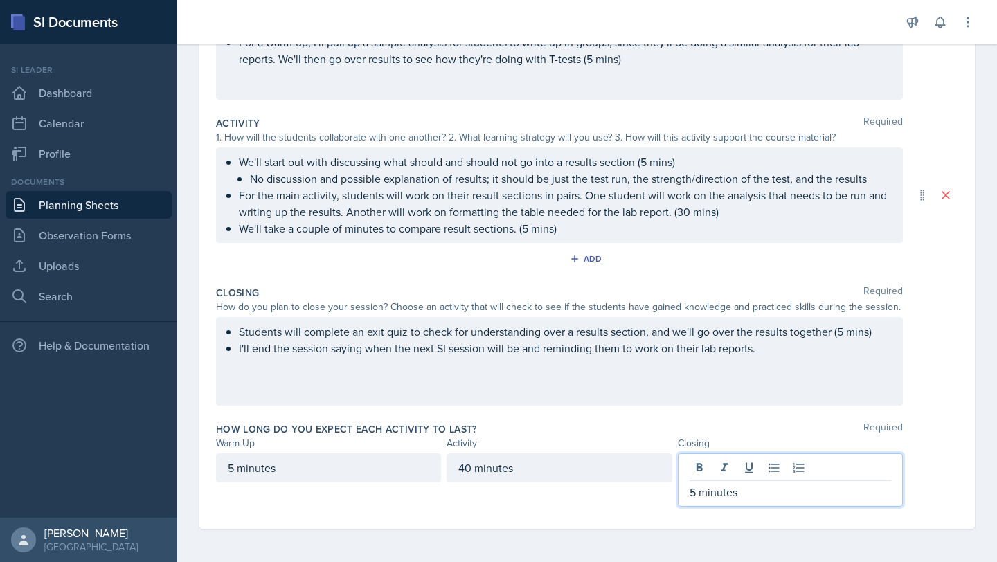
scroll to position [0, 0]
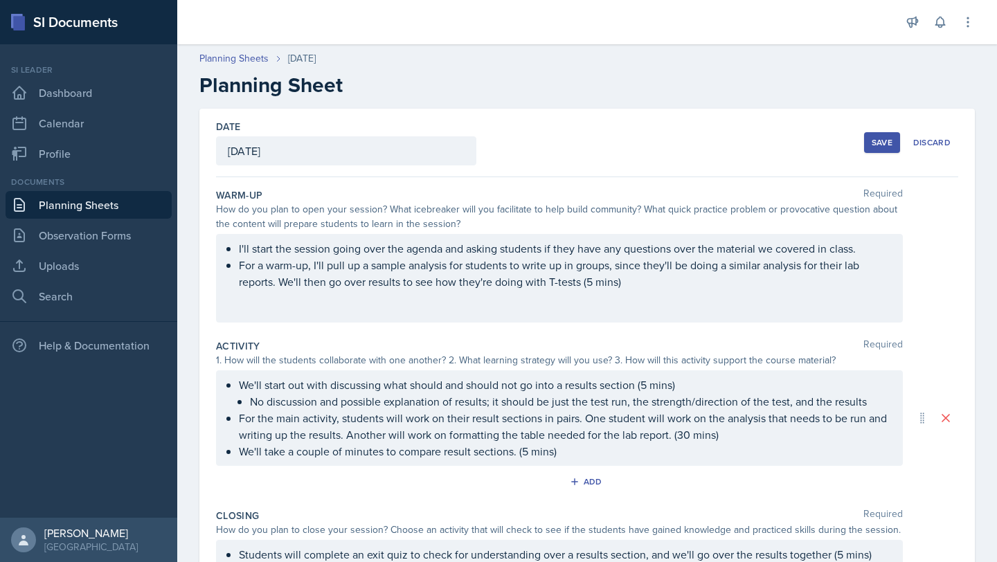
click at [665, 137] on div "Save" at bounding box center [881, 142] width 21 height 11
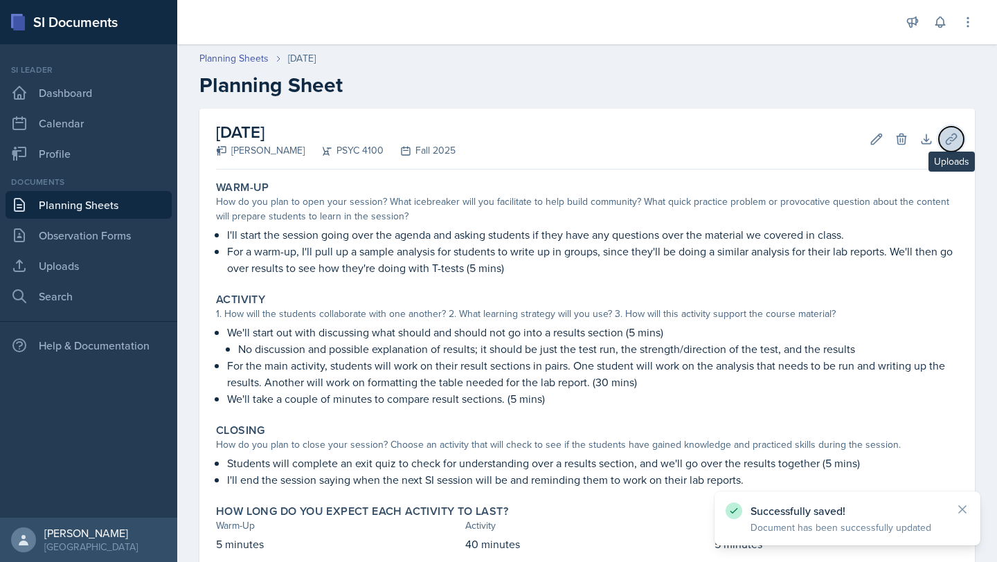
click at [665, 147] on button "Uploads" at bounding box center [951, 139] width 25 height 25
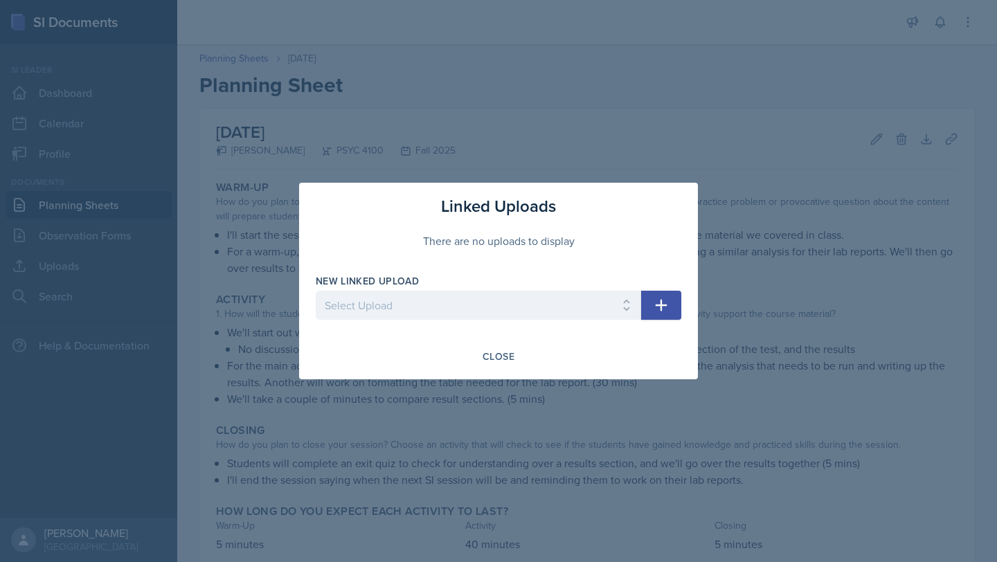
click at [665, 301] on button "button" at bounding box center [661, 305] width 40 height 29
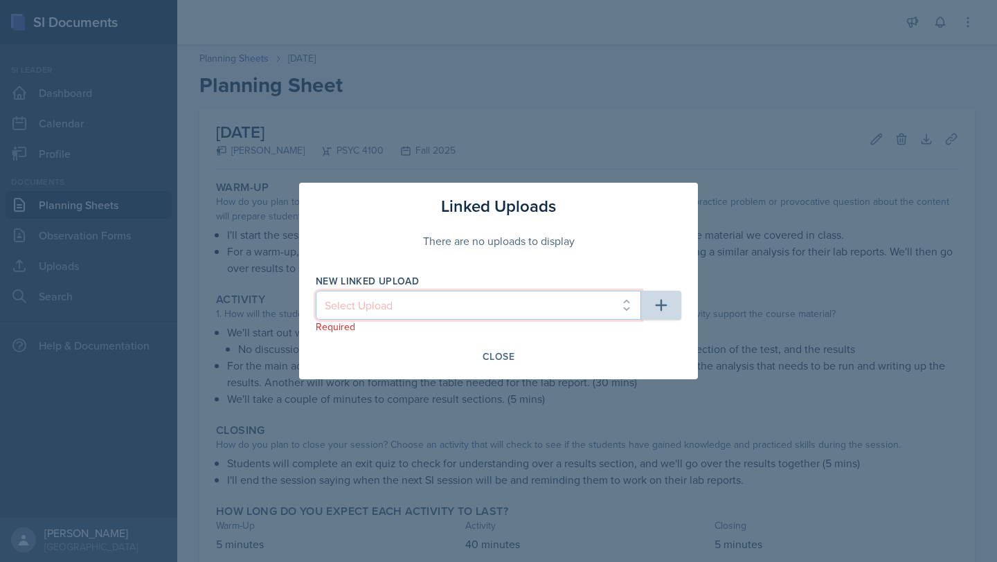
click at [616, 299] on select "Select Upload SI1 Practice Quiz SI1 Powerpoint SI2 Powerpoint SI3 Powerpoint SI…" at bounding box center [478, 305] width 325 height 29
select select "1f532a12-d256-4015-86ec-46588abb9960"
click at [316, 291] on select "Select Upload SI1 Practice Quiz SI1 Powerpoint SI2 Powerpoint SI3 Powerpoint SI…" at bounding box center [478, 305] width 325 height 29
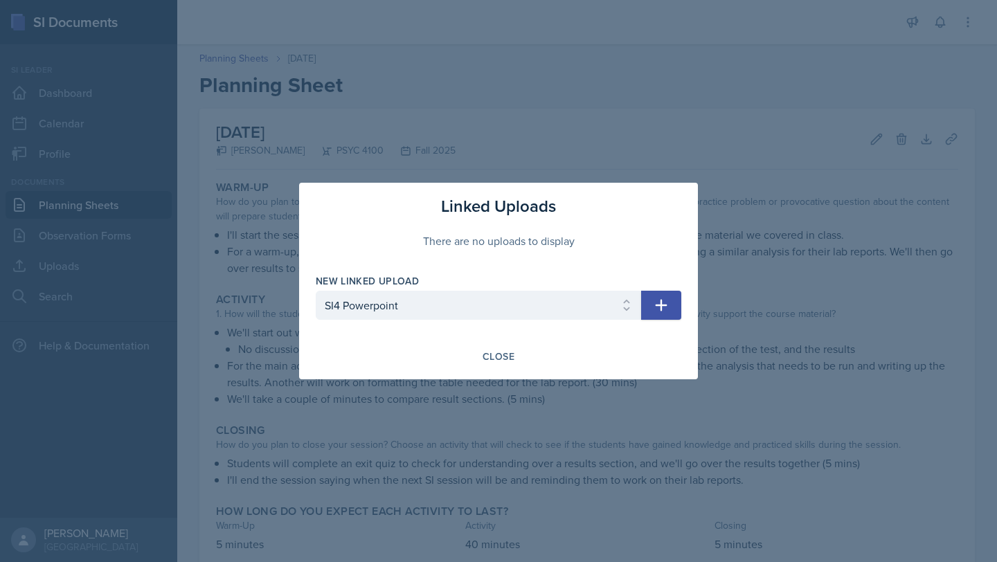
click at [662, 305] on icon "button" at bounding box center [661, 306] width 12 height 12
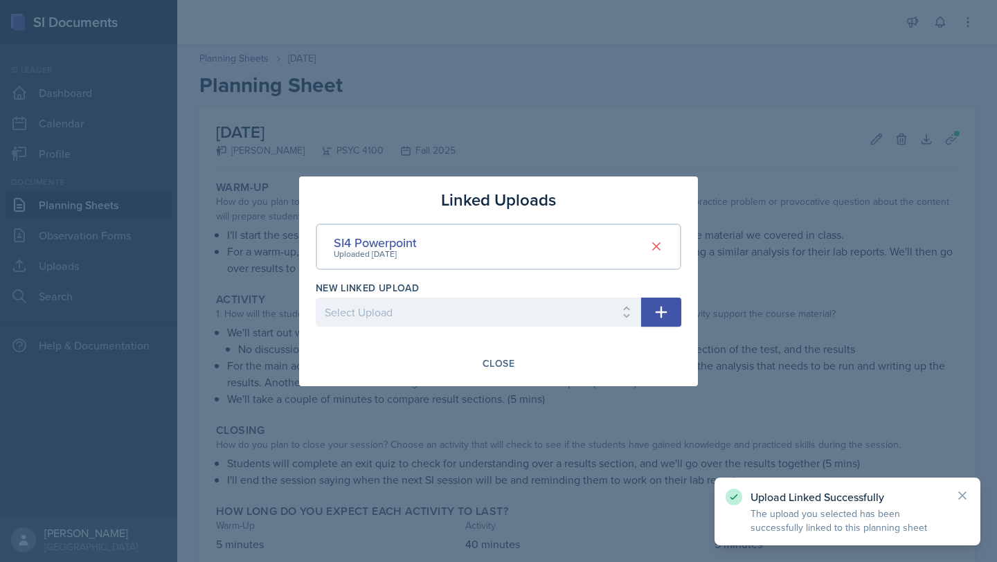
click at [665, 309] on button "button" at bounding box center [661, 312] width 40 height 29
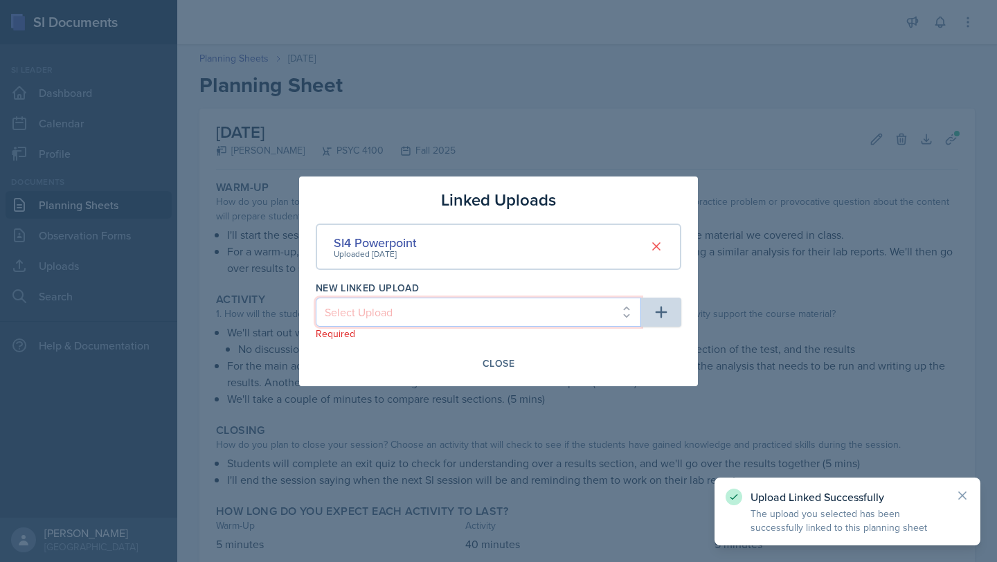
click at [604, 316] on select "Select Upload SI1 Practice Quiz SI1 Powerpoint SI2 Powerpoint SI3 Powerpoint Re…" at bounding box center [478, 312] width 325 height 29
select select "5cc9bb58-a14b-4afd-8d56-58f00c0c87bf"
click at [316, 298] on select "Select Upload SI1 Practice Quiz SI1 Powerpoint SI2 Powerpoint SI3 Powerpoint Re…" at bounding box center [478, 312] width 325 height 29
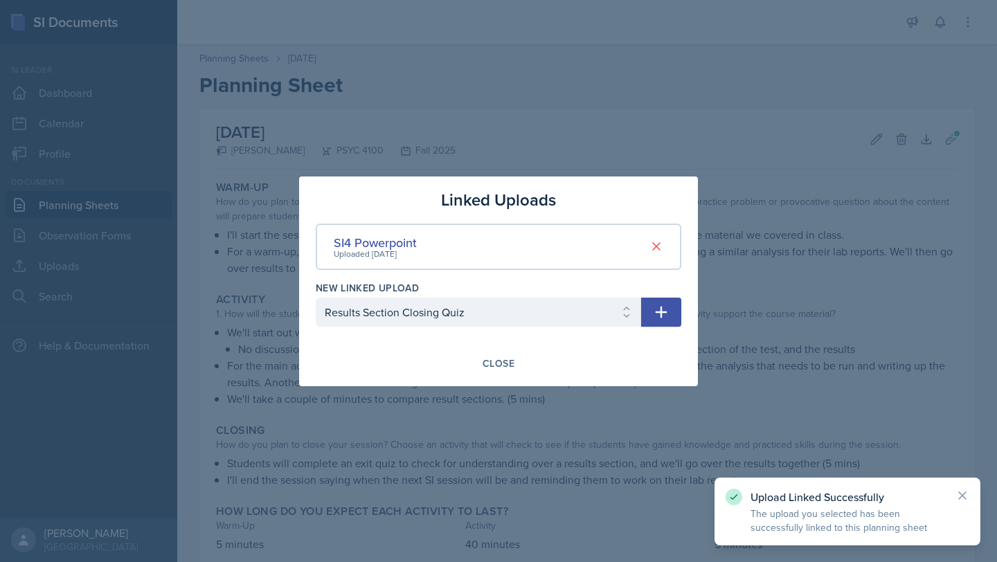
click at [665, 302] on button "button" at bounding box center [661, 312] width 40 height 29
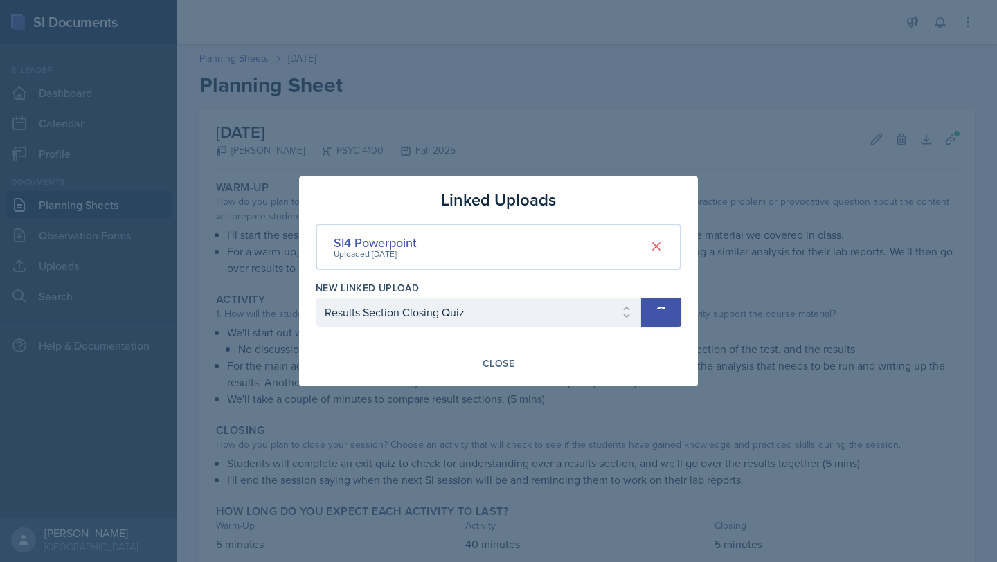
select select
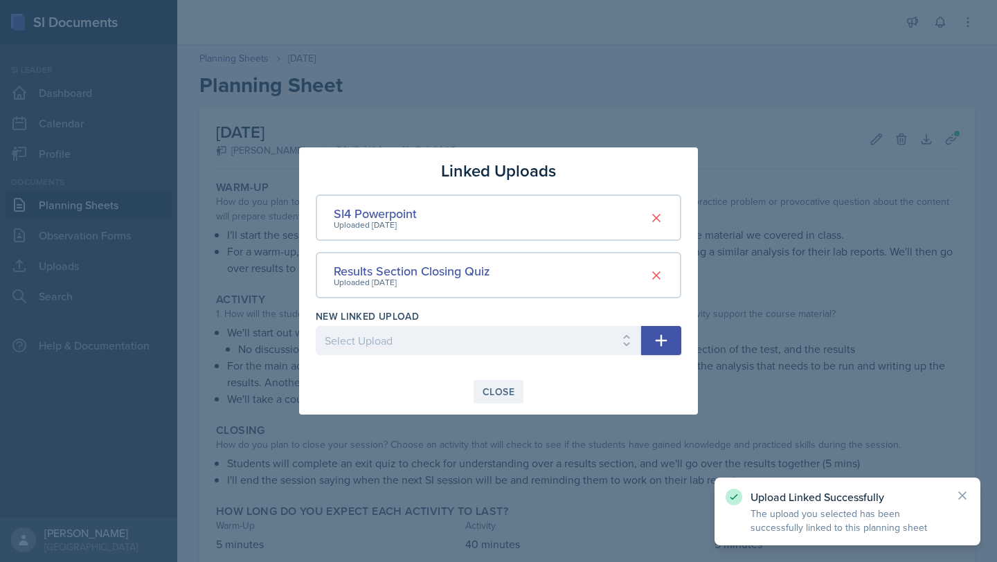
click at [500, 392] on div "Close" at bounding box center [498, 391] width 32 height 11
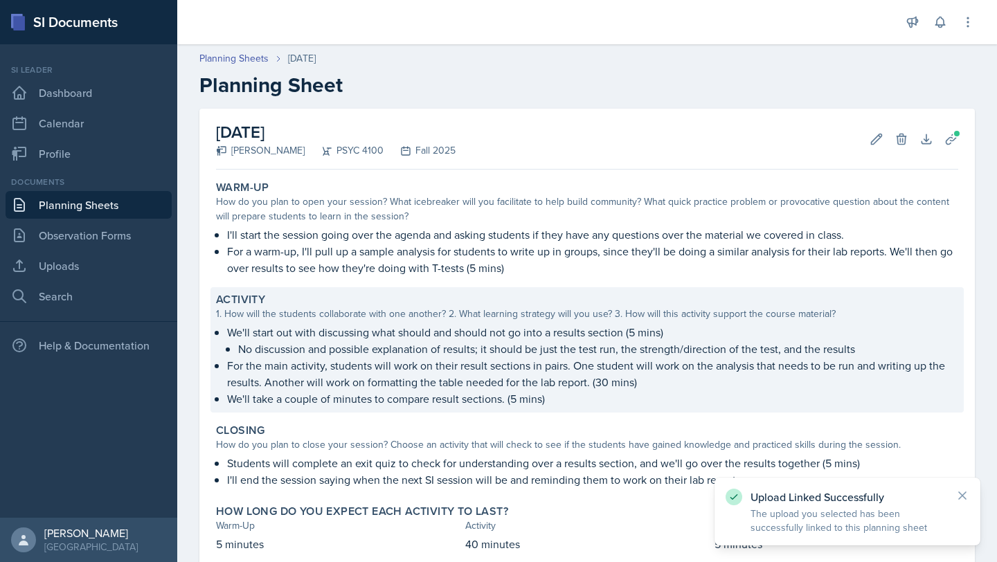
scroll to position [86, 0]
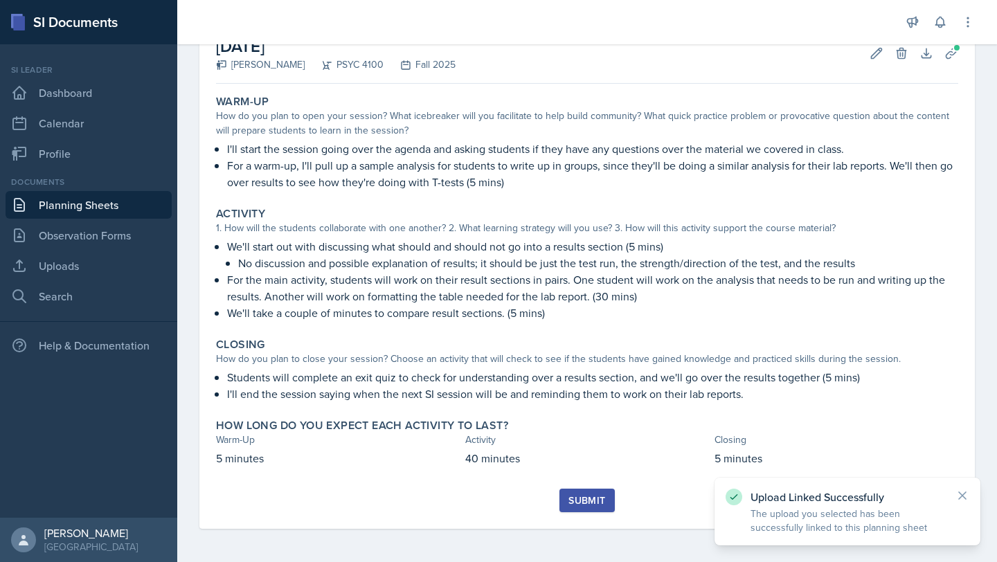
click at [579, 497] on div "Submit" at bounding box center [586, 500] width 37 height 11
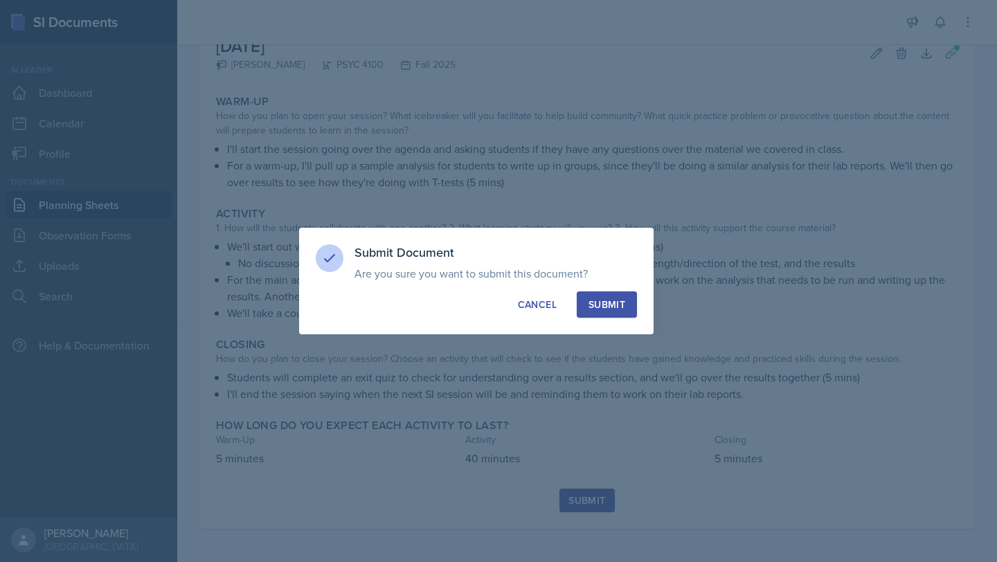
click at [626, 309] on button "Submit" at bounding box center [607, 304] width 60 height 26
